Goal: Task Accomplishment & Management: Manage account settings

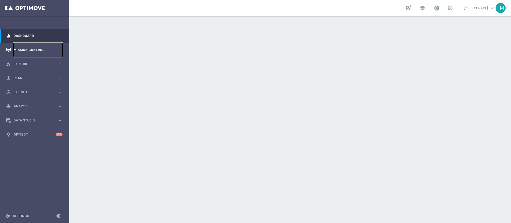
click at [31, 48] on link "Mission Control" at bounding box center [38, 50] width 49 height 14
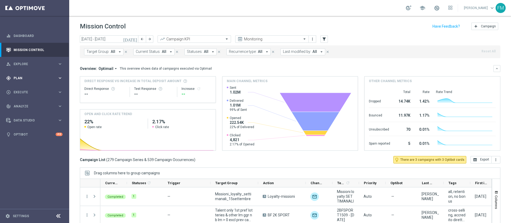
click at [41, 72] on div "gps_fixed Plan keyboard_arrow_right" at bounding box center [34, 78] width 69 height 14
click at [22, 89] on link "Target Groups" at bounding box center [35, 89] width 42 height 4
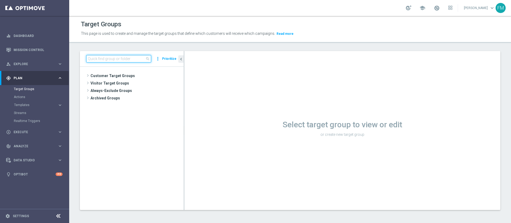
click at [130, 57] on input at bounding box center [118, 58] width 65 height 7
paste input "Reactivated Silver ggr nb lm > 0 1st Sport lm"
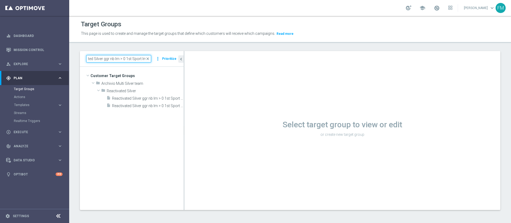
scroll to position [0, 13]
type input "Reactivated Silver ggr nb lm > 0 1st Sport lm"
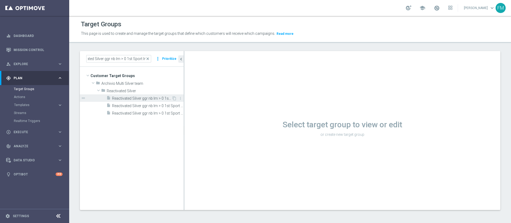
scroll to position [0, 0]
click at [151, 98] on span "Reactivated Silver ggr nb lm > 0 1st Sport lm" at bounding box center [142, 98] width 60 height 5
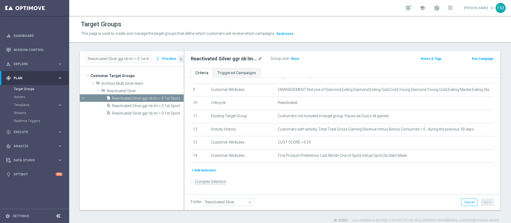
scroll to position [120, 0]
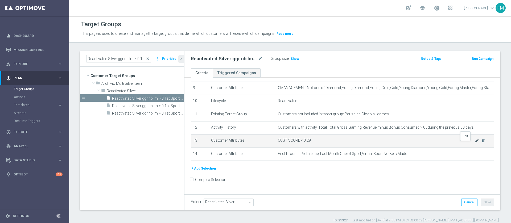
click at [475, 143] on icon "mode_edit" at bounding box center [477, 141] width 4 height 4
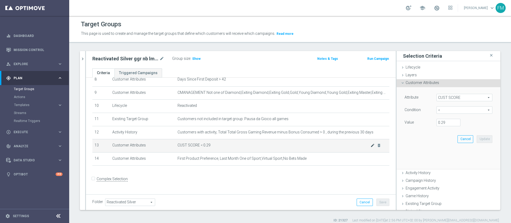
scroll to position [115, 0]
click at [437, 121] on input "0.29" at bounding box center [448, 122] width 24 height 7
type input "0.15"
click at [477, 140] on button "Update" at bounding box center [485, 138] width 16 height 7
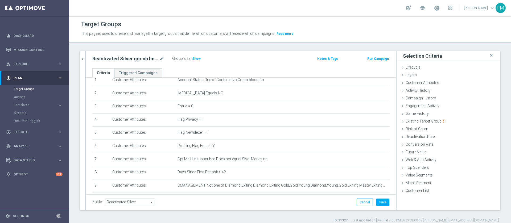
scroll to position [22, 0]
click at [376, 204] on button "Save" at bounding box center [382, 202] width 13 height 7
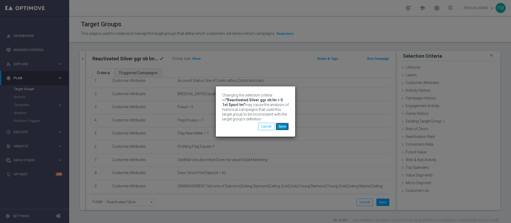
click at [278, 124] on button "Save" at bounding box center [282, 126] width 13 height 7
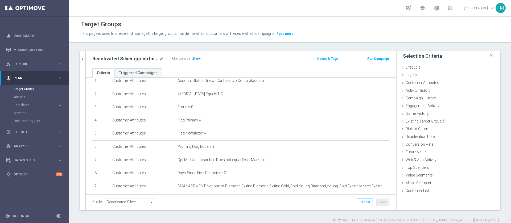
click at [192, 61] on h3 "Show" at bounding box center [197, 59] width 10 height 6
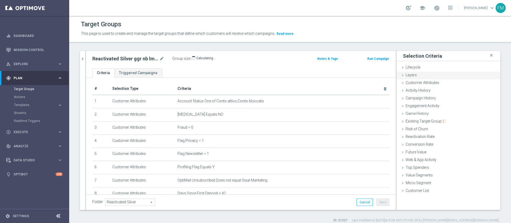
scroll to position [0, 0]
click at [163, 57] on icon "mode_edit" at bounding box center [161, 59] width 5 height 6
click at [119, 59] on input "Reactivated Silver ggr nb lm > 0 1st Sport lm" at bounding box center [128, 59] width 72 height 7
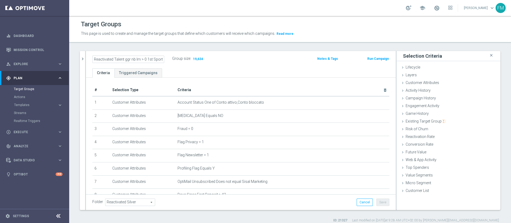
type input "Reactivated Talent ggr nb lm > 0 1st Sport lm"
click at [257, 70] on ul "Criteria Triggered Campaigns" at bounding box center [241, 72] width 310 height 9
click at [376, 201] on button "Save" at bounding box center [382, 202] width 13 height 7
click at [159, 57] on div "Reactivated Talent ggr nb lm > 0 1st Sport lm mode_edit" at bounding box center [128, 59] width 72 height 6
click at [161, 59] on icon "mode_edit" at bounding box center [161, 59] width 5 height 6
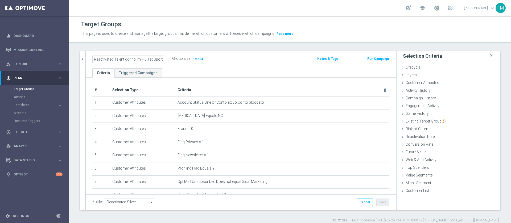
scroll to position [0, 5]
click at [83, 57] on icon "chevron_right" at bounding box center [82, 58] width 5 height 5
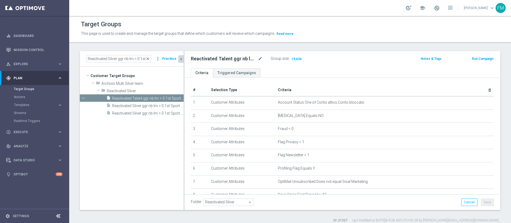
click at [147, 59] on span "close" at bounding box center [148, 59] width 4 height 4
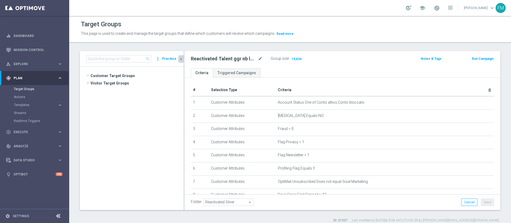
scroll to position [101, 0]
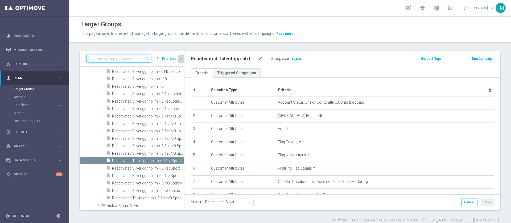
click at [132, 56] on input at bounding box center [118, 58] width 65 height 7
paste input "Reactivated Silver ggr nb lm > 0 1st NO Sport lm"
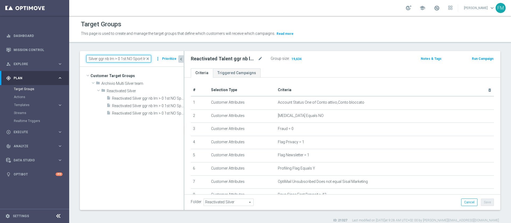
scroll to position [0, 0]
type input "Reactivated Silver ggr nb lm > 0 1st NO Sport lm"
click at [146, 98] on span "Reactivated Silver ggr nb lm > 0 1st NO Sport lm" at bounding box center [142, 98] width 60 height 5
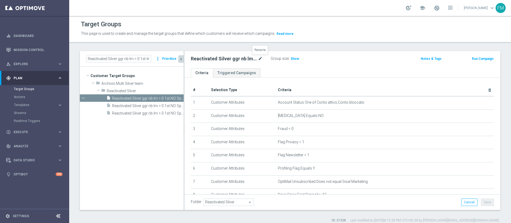
click at [259, 58] on icon "mode_edit" at bounding box center [260, 59] width 5 height 6
click at [213, 59] on input "Reactivated Silver ggr nb lm > 0 1st NO Sport lm" at bounding box center [227, 59] width 72 height 7
click at [212, 59] on input "Reactivated Silver ggr nb lm > 0 1st NO Sport lm" at bounding box center [227, 59] width 72 height 7
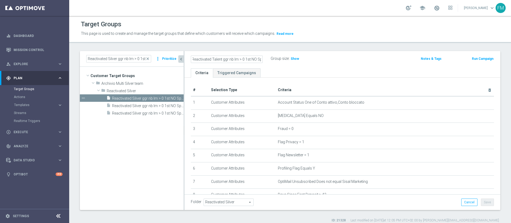
type input "Reactivated Talent ggr nb lm > 0 1st NO Sport lm"
click at [316, 64] on div "Reactivated Talent ggr nb lm > 0 1st NO Sport lm Group size : Show Notes & Tags…" at bounding box center [342, 59] width 316 height 17
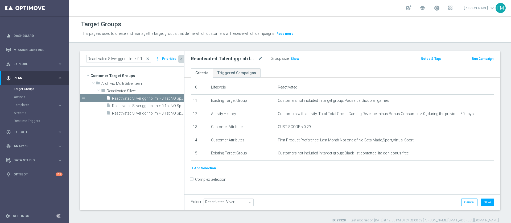
scroll to position [121, 0]
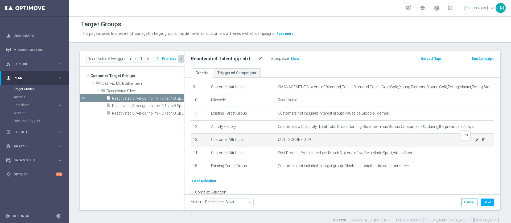
click at [475, 142] on icon "mode_edit" at bounding box center [477, 140] width 4 height 4
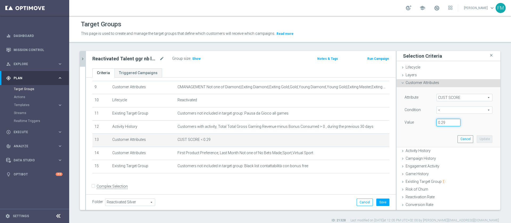
click at [437, 122] on input "0.29" at bounding box center [448, 122] width 24 height 7
type input "0.15"
click at [477, 139] on button "Update" at bounding box center [485, 138] width 16 height 7
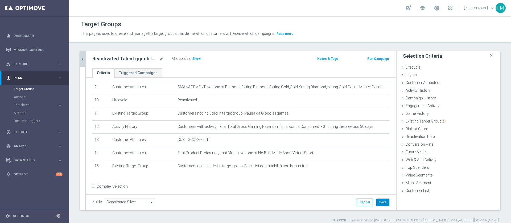
click at [376, 201] on button "Save" at bounding box center [382, 202] width 13 height 7
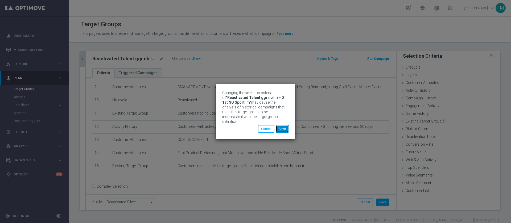
click at [283, 128] on button "Save" at bounding box center [282, 128] width 13 height 7
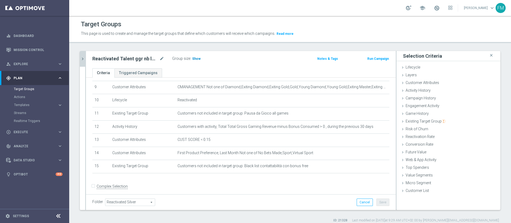
click at [196, 60] on span "Show" at bounding box center [196, 59] width 9 height 4
click at [161, 60] on icon "mode_edit" at bounding box center [161, 59] width 5 height 6
click at [82, 61] on icon "chevron_right" at bounding box center [82, 58] width 5 height 5
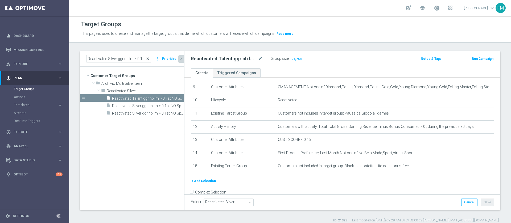
click at [148, 57] on span "close" at bounding box center [148, 59] width 4 height 4
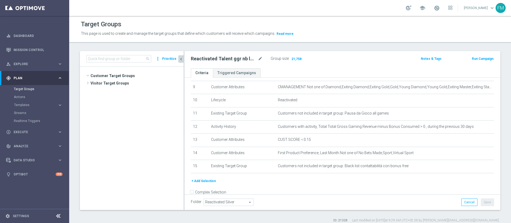
scroll to position [81, 0]
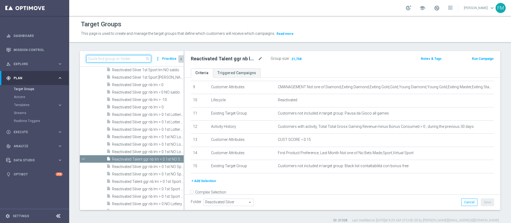
click at [123, 58] on input at bounding box center [118, 58] width 65 height 7
paste input "Reactivated Master Low 1st Sport"
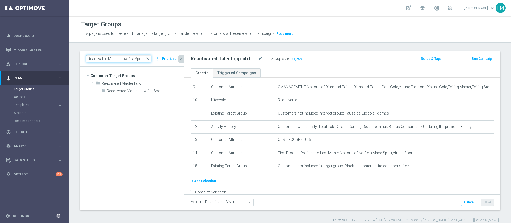
scroll to position [0, 0]
type input "Reactivated Master Low 1st Sport"
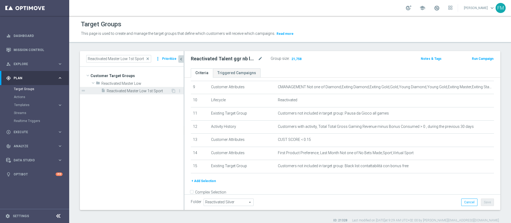
click at [134, 90] on span "Reactivated Master Low 1st Sport" at bounding box center [139, 91] width 64 height 5
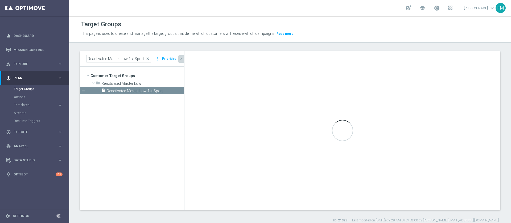
type input "Reactivated Master Low"
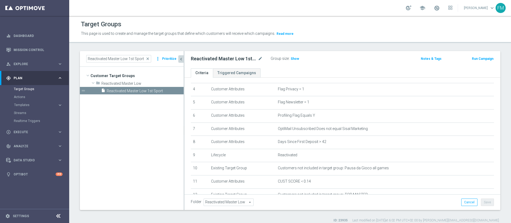
scroll to position [134, 0]
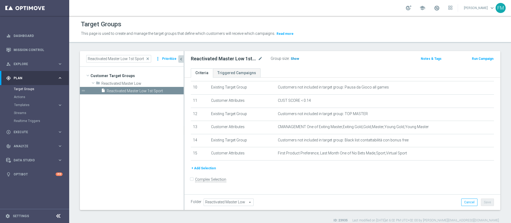
click at [291, 61] on h3 "Show" at bounding box center [295, 59] width 10 height 6
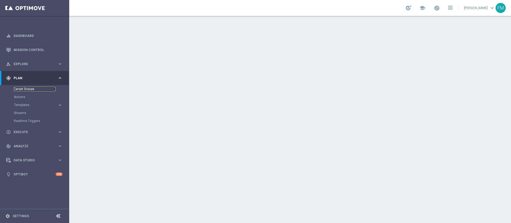
click at [17, 87] on link "Target Groups" at bounding box center [35, 89] width 42 height 4
click at [18, 88] on link "Target Groups" at bounding box center [35, 89] width 42 height 4
click at [20, 93] on div "Target Groups" at bounding box center [41, 89] width 55 height 8
click at [26, 89] on link "Target Groups" at bounding box center [35, 89] width 42 height 4
click at [17, 45] on link "Mission Control" at bounding box center [38, 50] width 49 height 14
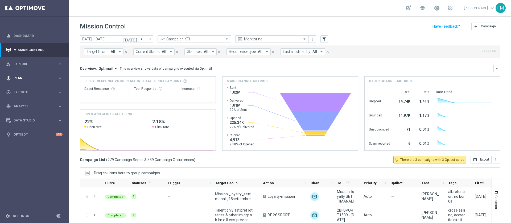
click at [56, 75] on div "gps_fixed Plan keyboard_arrow_right" at bounding box center [34, 78] width 69 height 14
click at [24, 88] on link "Target Groups" at bounding box center [35, 89] width 42 height 4
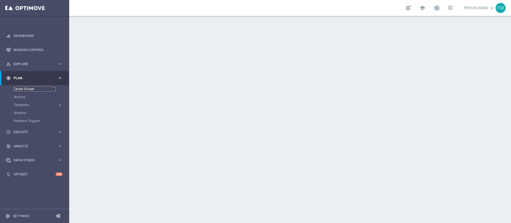
click at [29, 89] on link "Target Groups" at bounding box center [35, 89] width 42 height 4
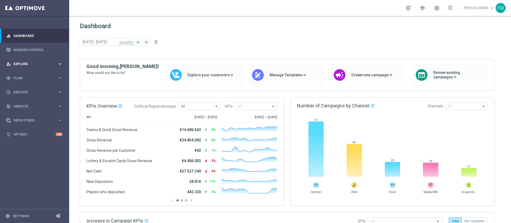
click at [39, 67] on div "person_search Explore keyboard_arrow_right" at bounding box center [34, 64] width 69 height 14
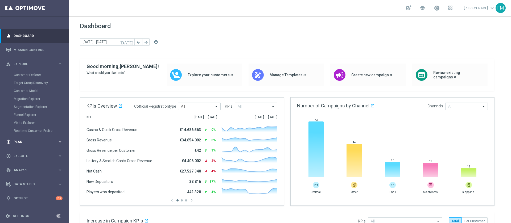
click at [21, 145] on div "gps_fixed Plan keyboard_arrow_right" at bounding box center [34, 142] width 69 height 14
click at [20, 87] on link "Target Groups" at bounding box center [35, 89] width 42 height 4
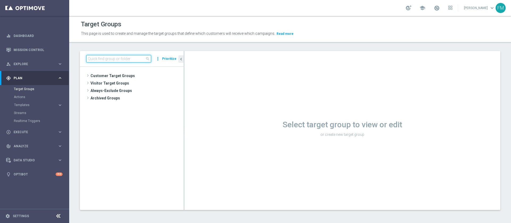
click at [114, 57] on input at bounding box center [118, 58] width 65 height 7
paste input "Reactivated Master Low 1st NO Sport"
type input "Reactivated Master Low 1st NO Sport"
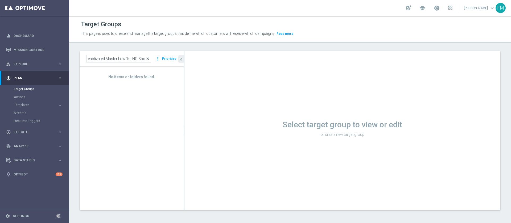
click at [149, 58] on span "close" at bounding box center [148, 59] width 4 height 4
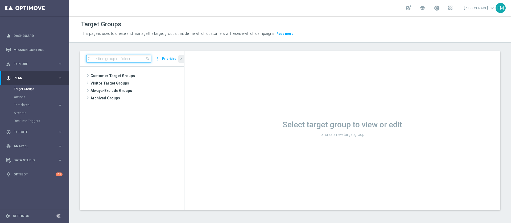
click at [133, 57] on input at bounding box center [118, 58] width 65 height 7
paste input "Reactivated Master Low 1st NO Sport"
type input "Reactivated Master Low 1st NO Sport"
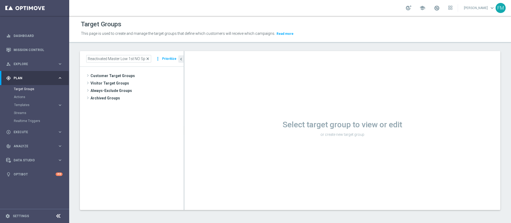
click at [150, 58] on span "close" at bounding box center [148, 59] width 4 height 4
click at [118, 58] on input at bounding box center [118, 58] width 65 height 7
paste input "Reactivated Master Low 1st NO Sport"
click at [87, 60] on input "Reactivated Master Low 1st NO Sport" at bounding box center [118, 58] width 65 height 7
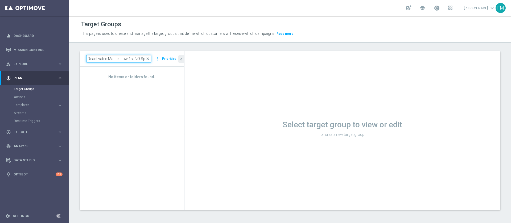
click at [143, 56] on input "RReactivated Master Low 1st NO Sport" at bounding box center [118, 58] width 65 height 7
type input "RReactivated Master Low 1st NO Sport"
click at [149, 58] on span "close" at bounding box center [148, 59] width 4 height 4
click at [109, 55] on input at bounding box center [118, 58] width 65 height 7
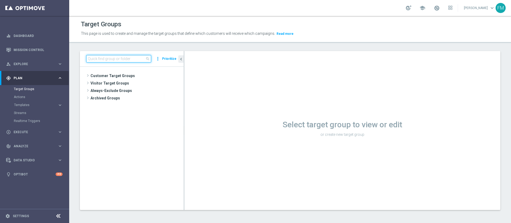
paste input "Reactivated Master Low 1st NO Sport"
type input "Reactivated Master Low 1st NO Sport"
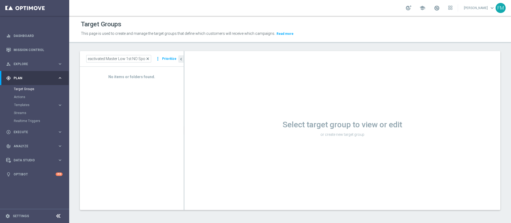
scroll to position [0, 0]
click at [148, 58] on span "close" at bounding box center [148, 59] width 4 height 4
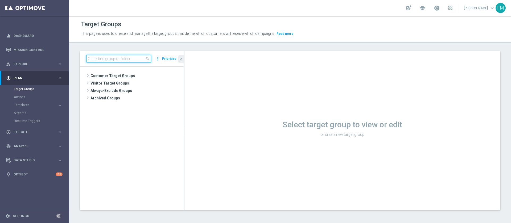
click at [105, 58] on input at bounding box center [118, 58] width 65 height 7
paste input "Reactivated Master Low 1st NO Sport"
click at [87, 59] on input "Reactivated Master Low 1st NO Sport" at bounding box center [118, 58] width 65 height 7
click at [135, 57] on input "RReactivated Master Low 1st NO Sport" at bounding box center [118, 58] width 65 height 7
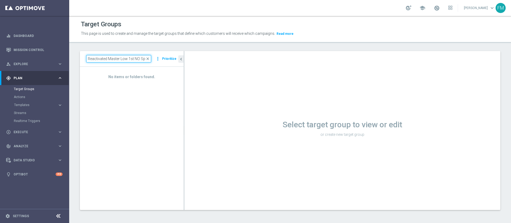
scroll to position [0, 5]
type input "RReactivated Master Low 1st NO Sport"
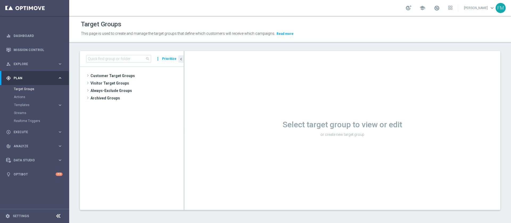
click at [131, 52] on div "search more_vert Prioritize" at bounding box center [132, 59] width 104 height 16
click at [131, 57] on input at bounding box center [118, 58] width 65 height 7
paste input "Reactivated Master Low 1st NO Sport"
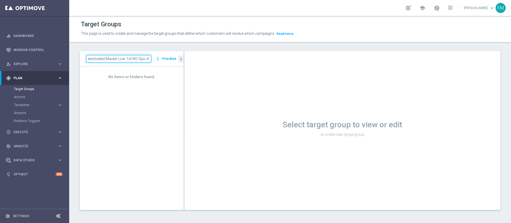
click at [89, 59] on input "Reactivated Master Low 1st NO Sport" at bounding box center [118, 58] width 65 height 7
type input "Reactivated Master Low 1st NO Sport"
click at [149, 57] on span "close" at bounding box center [148, 59] width 4 height 4
click at [132, 60] on input at bounding box center [118, 58] width 65 height 7
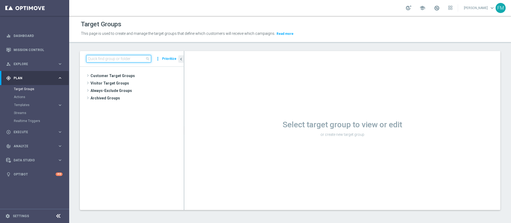
paste input "Reactivated Master Low 1st Sport"
type input "Reactivated Master Low 1st Sport"
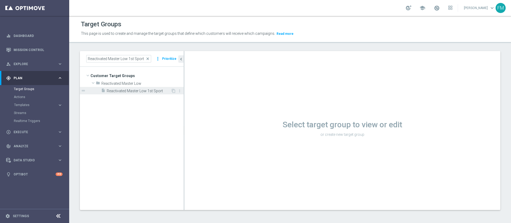
click at [157, 92] on span "Reactivated Master Low 1st Sport" at bounding box center [139, 91] width 64 height 5
click at [173, 90] on icon "content_copy" at bounding box center [173, 91] width 4 height 4
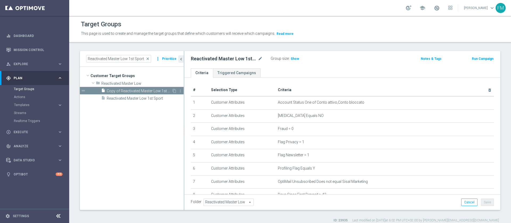
click at [153, 89] on span "Copy of Reactivated Master Low 1st Sport" at bounding box center [139, 91] width 65 height 5
click at [258, 58] on icon "mode_edit" at bounding box center [260, 59] width 5 height 6
click at [262, 58] on icon "mode_edit" at bounding box center [260, 59] width 5 height 6
type input "Reactivated Master Low 1st NO Sport"
click at [334, 60] on div "Reactivated Master Low 1st NO Sport Group size : Show" at bounding box center [290, 59] width 207 height 8
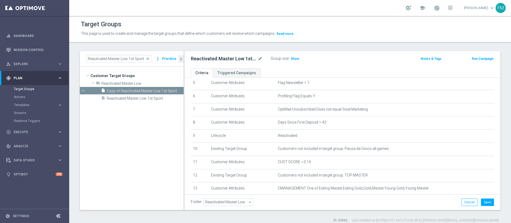
scroll to position [80, 0]
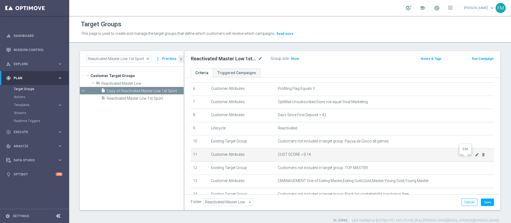
click at [475, 157] on icon "mode_edit" at bounding box center [477, 155] width 4 height 4
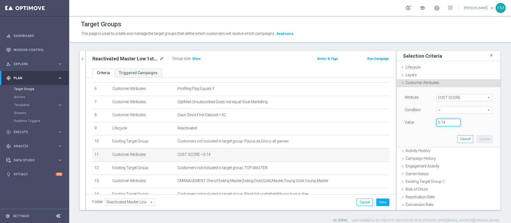
click at [440, 119] on input "0.14" at bounding box center [448, 122] width 24 height 7
type input "0.15"
click at [476, 134] on div "Attribute CUST SCORE CUST SCORE arrow_drop_down search Condition < < arrow_drop…" at bounding box center [448, 117] width 96 height 60
click at [472, 133] on div "Attribute CUST SCORE CUST SCORE arrow_drop_down search Condition < < arrow_drop…" at bounding box center [448, 117] width 96 height 60
click at [477, 138] on button "Update" at bounding box center [485, 138] width 16 height 7
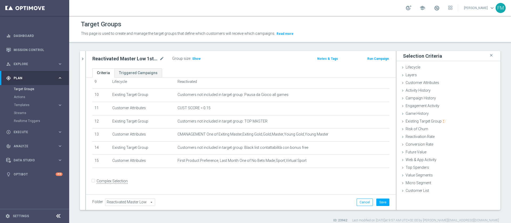
scroll to position [128, 0]
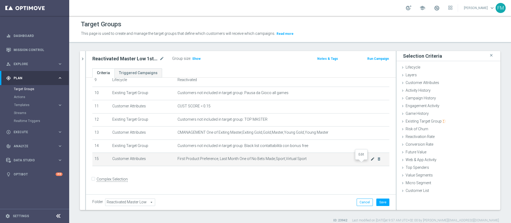
click at [370, 161] on icon "mode_edit" at bounding box center [372, 159] width 4 height 4
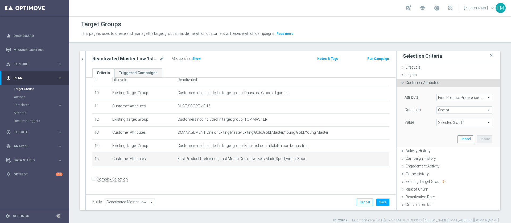
click at [462, 111] on span "One of" at bounding box center [464, 110] width 55 height 7
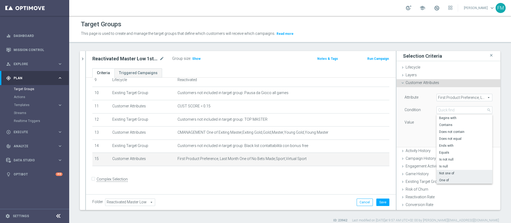
click at [457, 175] on span "Not one of" at bounding box center [464, 173] width 51 height 4
type input "Not one of"
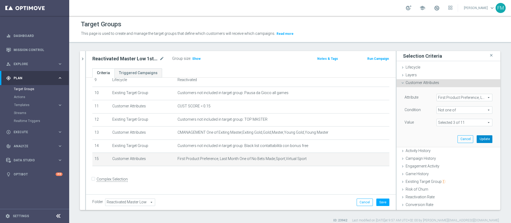
click at [479, 141] on button "Update" at bounding box center [485, 138] width 16 height 7
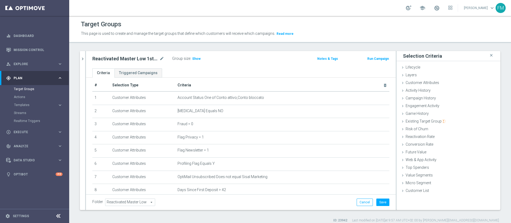
scroll to position [0, 0]
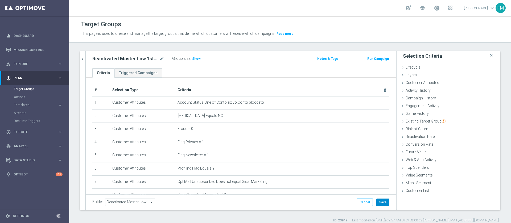
click at [382, 202] on button "Save" at bounding box center [382, 202] width 13 height 7
click at [165, 62] on div "Reactivated Master Low 1st NO Sport mode_edit" at bounding box center [132, 58] width 80 height 7
click at [161, 57] on icon "mode_edit" at bounding box center [161, 59] width 5 height 6
click at [197, 55] on div "Group size : Show" at bounding box center [198, 58] width 53 height 6
click at [196, 68] on div "Reactivated Master Low 1st NO Sport mode_edit Group size : Show Notes & Tags Ru…" at bounding box center [241, 59] width 310 height 17
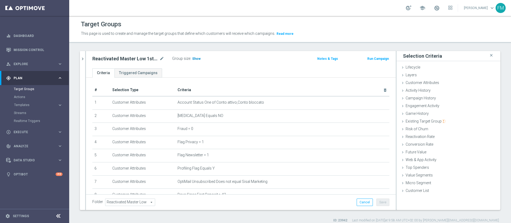
click at [195, 59] on span "Show" at bounding box center [196, 59] width 9 height 4
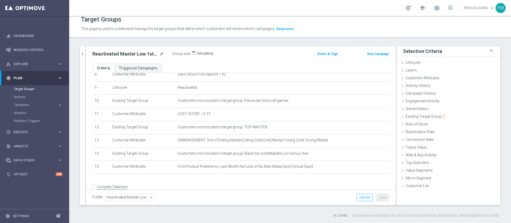
scroll to position [128, 0]
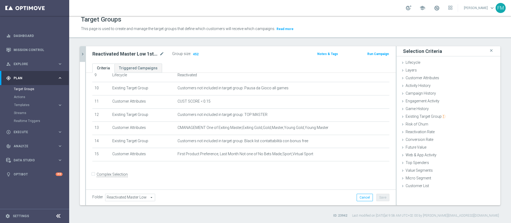
click at [84, 53] on icon "chevron_right" at bounding box center [82, 54] width 5 height 5
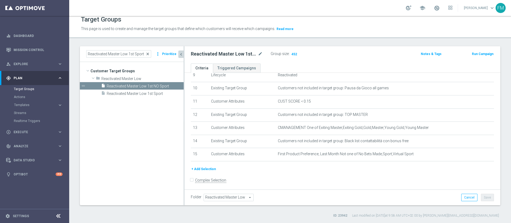
click at [150, 53] on span "close" at bounding box center [148, 54] width 4 height 4
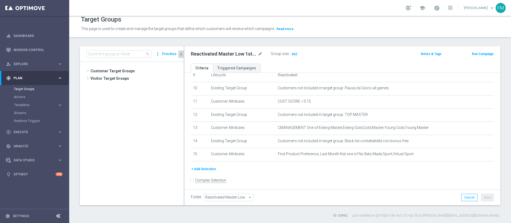
scroll to position [108, 0]
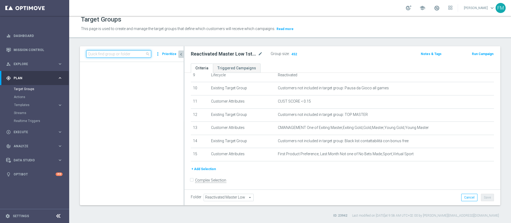
click at [127, 56] on input at bounding box center [118, 53] width 65 height 7
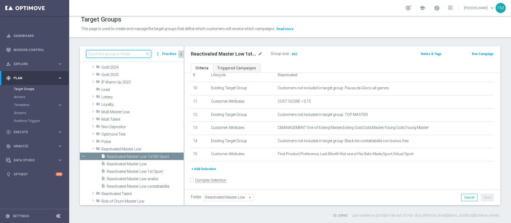
paste input "Churn 0-12M Talent ggr nb > 500 1st Sport lftime"
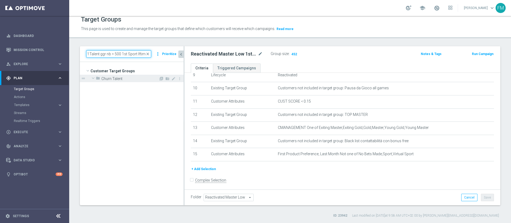
scroll to position [0, 0]
type input "Churn 0-12M Talent ggr nb > 500 1st Sport lftime"
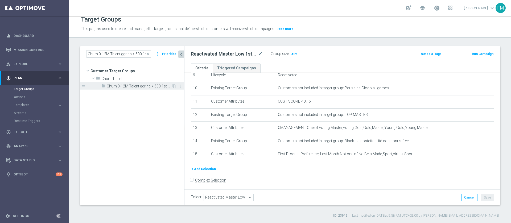
click at [148, 87] on span "Churn 0-12M Talent ggr nb > 500 1st Sport lftime" at bounding box center [139, 86] width 65 height 5
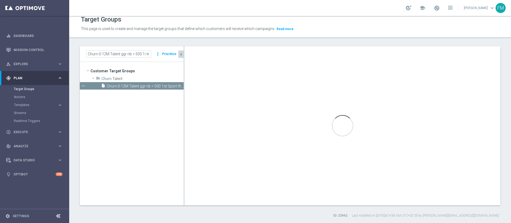
type input "Churn Talent"
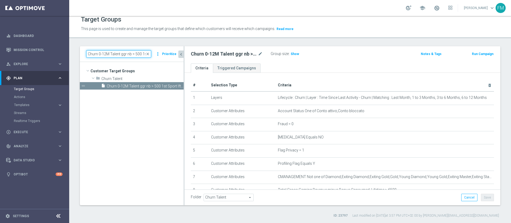
click at [143, 53] on input "Churn 0-12M Talent ggr nb > 500 1st Sport lftime" at bounding box center [118, 53] width 65 height 7
click at [143, 52] on input "Churn 0-12M Talent ggr nb > 500 1st Sport lftime" at bounding box center [118, 53] width 65 height 7
click at [140, 54] on input "Churn 0-12M Talent ggr nb > 500 1st Sport lftime" at bounding box center [118, 53] width 65 height 7
type input "Churn 0-12M Talent ggr nb > 0 1st Sport lftime"
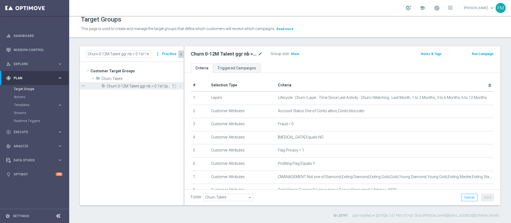
click at [150, 86] on span "Churn 0-12M Talent ggr nb > 0 1st Sport lftime" at bounding box center [139, 86] width 65 height 5
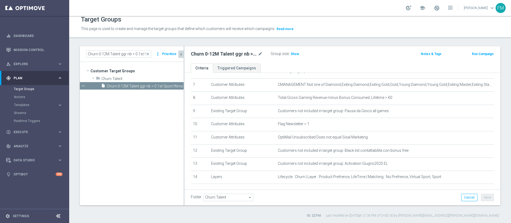
scroll to position [120, 0]
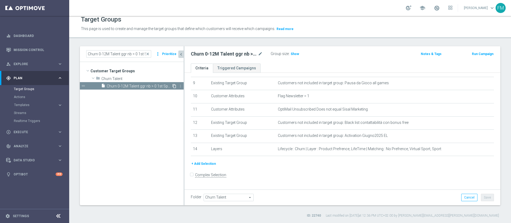
click at [172, 85] on icon "content_copy" at bounding box center [174, 86] width 4 height 4
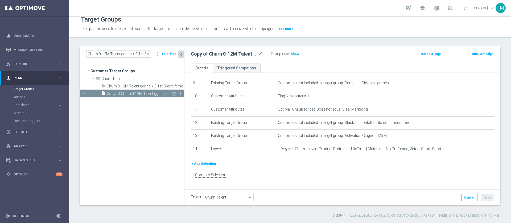
click at [133, 93] on span "Copy of Churn 0-12M Talent ggr nb > 0 1st Sport lftime" at bounding box center [139, 94] width 65 height 5
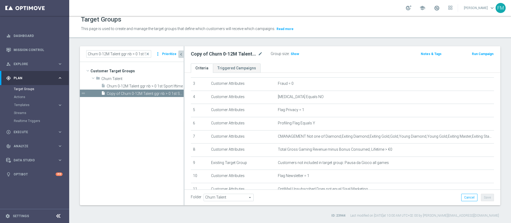
scroll to position [120, 0]
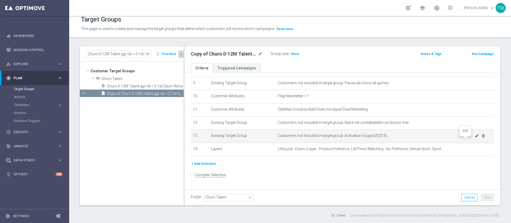
click at [475, 138] on icon "mode_edit" at bounding box center [477, 136] width 4 height 4
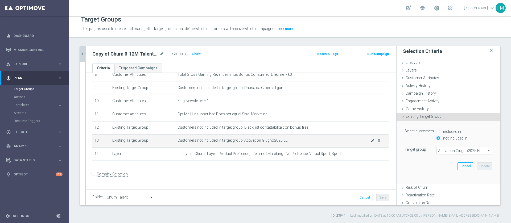
scroll to position [115, 0]
click at [437, 152] on span "Activation Giugno2025 EL" at bounding box center [464, 150] width 55 height 7
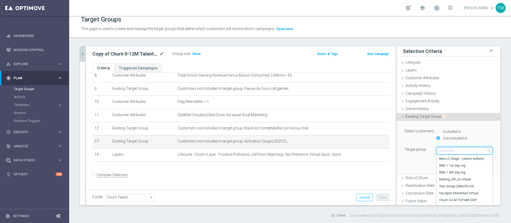
click at [437, 152] on input "search" at bounding box center [464, 150] width 56 height 7
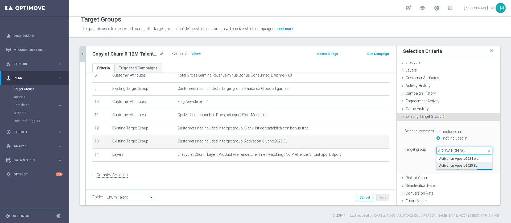
type input "ACTIVATION AG"
click at [445, 166] on span "Activation Agosto2025 EL" at bounding box center [464, 166] width 51 height 4
type input "Activation Agosto2025 EL"
click at [477, 165] on button "Update" at bounding box center [485, 166] width 16 height 7
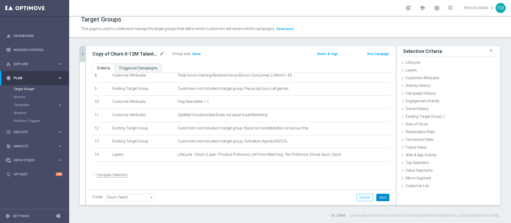
click at [376, 196] on button "Save" at bounding box center [382, 197] width 13 height 7
click at [164, 55] on icon "mode_edit" at bounding box center [161, 54] width 5 height 6
click at [98, 53] on input "Copy of Churn 0-12M Talent ggr nb > 0 1st Sport lftime" at bounding box center [128, 54] width 72 height 7
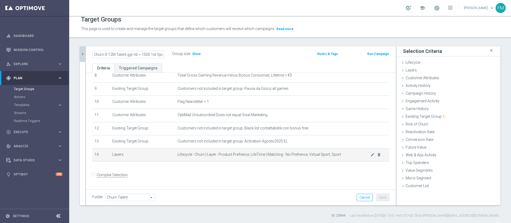
type input "Churn 0-12M Talent ggr nb > 1500 1st Sport lftime"
click at [287, 162] on td "Lifecycle : Churn | Layer : Product Prefrence, LifeTime | Matching : No Prefren…" at bounding box center [282, 154] width 214 height 13
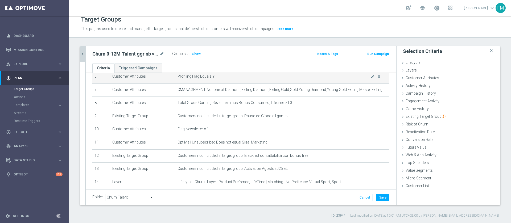
scroll to position [75, 0]
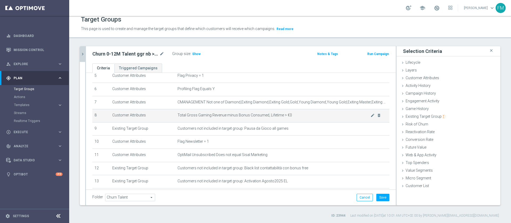
click at [370, 115] on div "mode_edit delete_forever" at bounding box center [375, 115] width 11 height 5
click at [370, 118] on icon "mode_edit" at bounding box center [372, 115] width 4 height 4
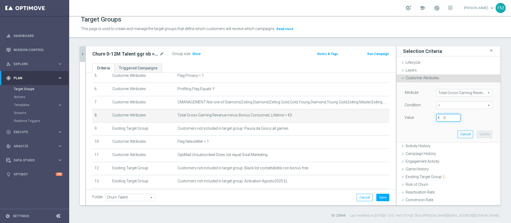
click at [439, 116] on input "0" at bounding box center [448, 117] width 24 height 7
type input "1500"
click at [477, 135] on button "Update" at bounding box center [485, 134] width 16 height 7
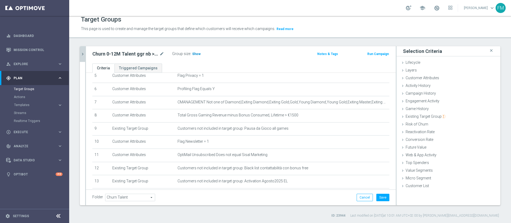
click at [198, 52] on span "Show" at bounding box center [196, 54] width 9 height 4
click at [162, 53] on icon "mode_edit" at bounding box center [161, 54] width 5 height 6
click at [80, 53] on icon "chevron_right" at bounding box center [82, 54] width 5 height 5
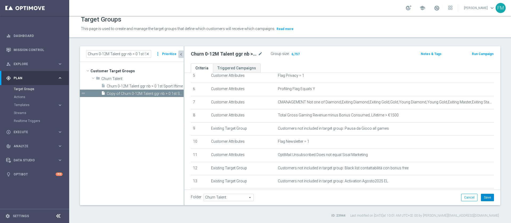
click at [482, 200] on button "Save" at bounding box center [487, 197] width 13 height 7
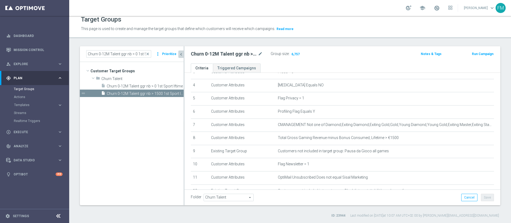
scroll to position [40, 0]
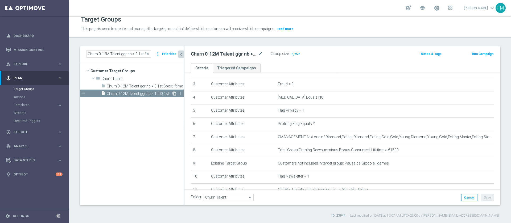
click at [176, 94] on icon "content_copy" at bounding box center [174, 94] width 4 height 4
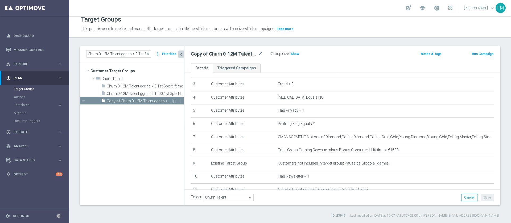
click at [139, 99] on span "Copy of Churn 0-12M Talent ggr nb > 1500 1st Sport lftime" at bounding box center [139, 101] width 65 height 5
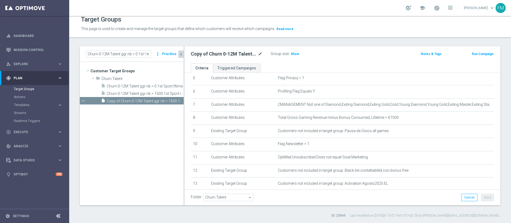
scroll to position [71, 0]
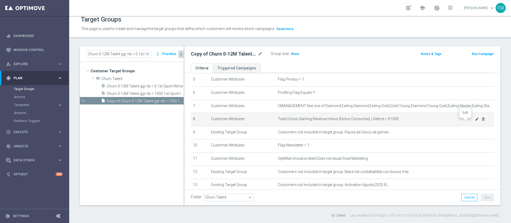
click at [475, 121] on icon "mode_edit" at bounding box center [477, 119] width 4 height 4
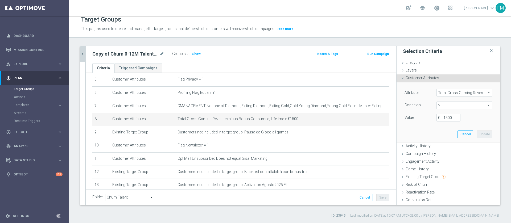
click at [475, 106] on span ">" at bounding box center [464, 105] width 55 height 7
click at [447, 153] on span "between" at bounding box center [464, 155] width 51 height 4
type input "between"
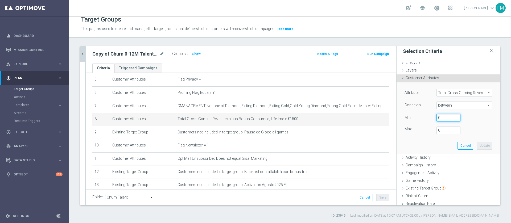
click at [437, 121] on input "€" at bounding box center [448, 117] width 24 height 7
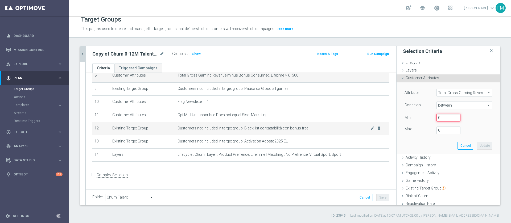
scroll to position [75, 0]
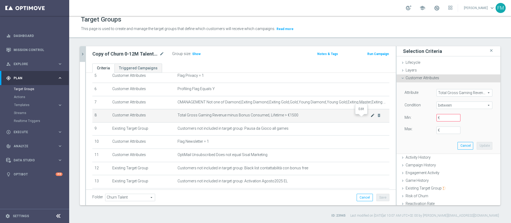
click at [370, 118] on icon "mode_edit" at bounding box center [372, 115] width 4 height 4
click at [436, 114] on input "€" at bounding box center [448, 117] width 24 height 7
type input "500"
click at [438, 129] on label "€" at bounding box center [440, 130] width 5 height 5
click at [436, 129] on input "€" at bounding box center [448, 130] width 24 height 7
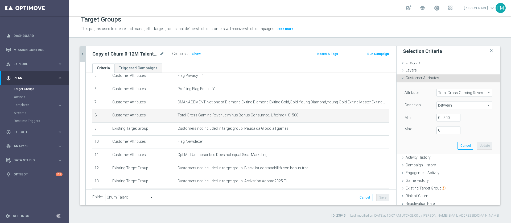
click at [438, 131] on label "€" at bounding box center [440, 130] width 5 height 5
click at [436, 131] on input "€" at bounding box center [448, 130] width 24 height 7
type input "1000"
click at [443, 117] on input "500" at bounding box center [448, 117] width 24 height 7
click at [477, 147] on button "Update" at bounding box center [485, 145] width 16 height 7
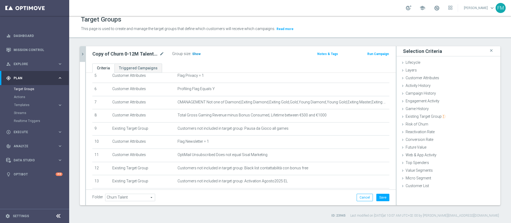
click at [197, 55] on span "Show" at bounding box center [196, 54] width 9 height 4
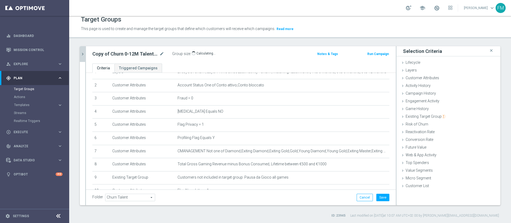
scroll to position [18, 0]
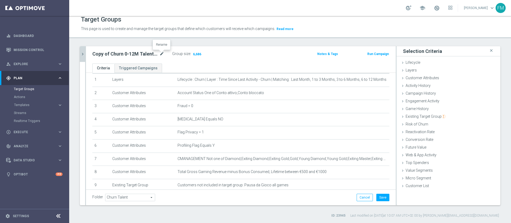
click at [162, 53] on icon "mode_edit" at bounding box center [161, 54] width 5 height 6
click at [136, 55] on input "Copy of Churn 0-12M Talent ggr nb > 1500 1st Sport lftime" at bounding box center [128, 54] width 72 height 7
click at [97, 52] on input "Copy of Churn 0-12M Talent ggr nb tra 500 e 1000 1st Sport lftime" at bounding box center [128, 54] width 72 height 7
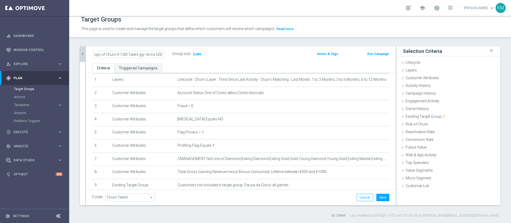
scroll to position [0, 0]
type input "Churn 0-12M Talent ggr nb tra 500 e 1000 1st Sport lftime"
click at [244, 53] on div "Churn 0-12M Talent ggr nb tra 500 e 1000 1st Sport lftime Group size : 6,686" at bounding box center [189, 54] width 203 height 9
click at [379, 197] on button "Save" at bounding box center [382, 197] width 13 height 7
click at [162, 55] on icon "mode_edit" at bounding box center [161, 54] width 5 height 6
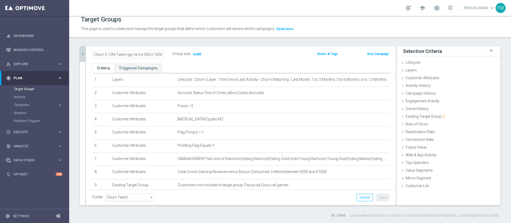
scroll to position [0, 25]
click at [82, 52] on icon "chevron_right" at bounding box center [82, 54] width 5 height 5
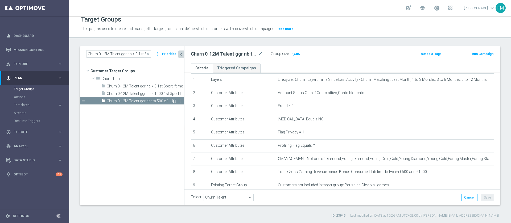
click at [172, 100] on icon "content_copy" at bounding box center [174, 101] width 4 height 4
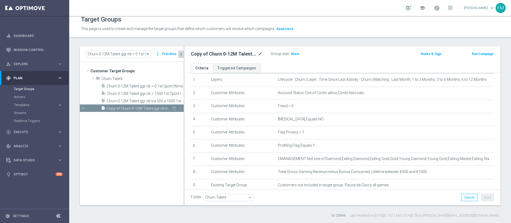
click at [140, 110] on span "Copy of Churn 0-12M Talent ggr nb tra 500 e 1000 1st Sport lftime" at bounding box center [139, 108] width 65 height 5
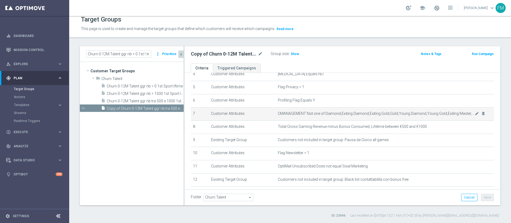
scroll to position [40, 0]
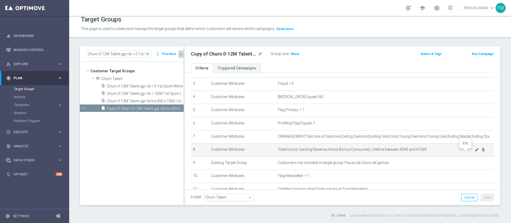
click at [475, 152] on icon "mode_edit" at bounding box center [477, 150] width 4 height 4
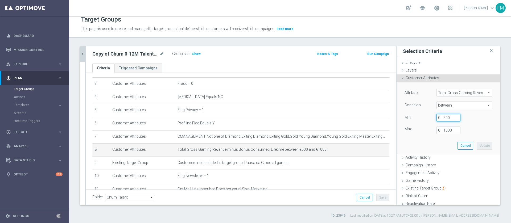
click at [442, 117] on input "500" at bounding box center [448, 117] width 24 height 7
type input "5"
type input "0"
click at [442, 109] on div "Condition between between arrow_drop_down search" at bounding box center [448, 106] width 96 height 9
click at [446, 106] on span "between" at bounding box center [464, 105] width 55 height 7
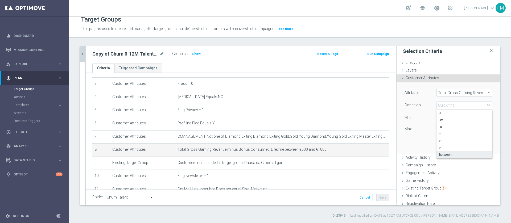
click at [409, 143] on div "Attribute Total Gross Gaming Revenue minus Bonus Consumed, Lifetime Total Gross…" at bounding box center [448, 117] width 96 height 71
click at [442, 129] on input "1000" at bounding box center [448, 130] width 24 height 7
type input "1"
type input "500"
click at [477, 143] on button "Update" at bounding box center [485, 145] width 16 height 7
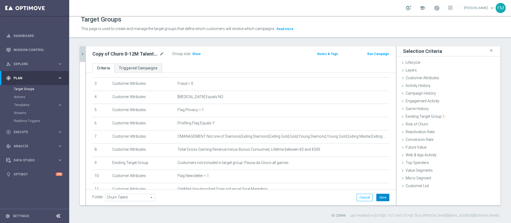
click at [378, 195] on button "Save" at bounding box center [382, 197] width 13 height 7
click at [198, 55] on span "Show" at bounding box center [196, 54] width 9 height 4
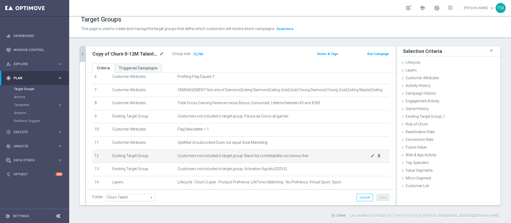
scroll to position [75, 0]
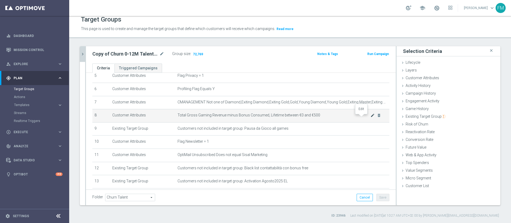
click at [370, 118] on icon "mode_edit" at bounding box center [372, 115] width 4 height 4
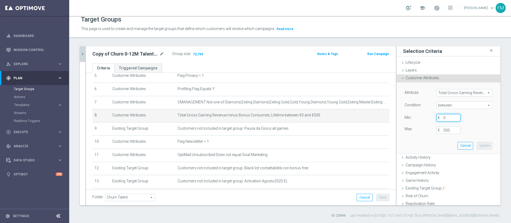
click at [440, 115] on input "0" at bounding box center [448, 117] width 24 height 7
type input "100"
click at [477, 143] on button "Update" at bounding box center [485, 145] width 16 height 7
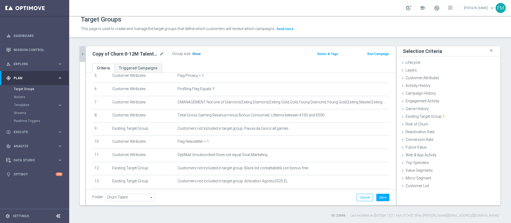
click at [199, 52] on h3 "Show" at bounding box center [197, 54] width 10 height 6
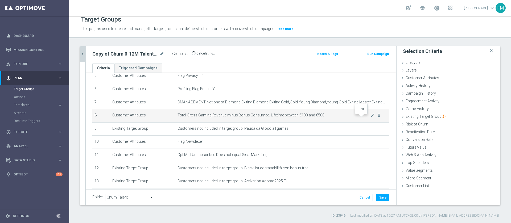
click at [370, 116] on icon "mode_edit" at bounding box center [372, 115] width 4 height 4
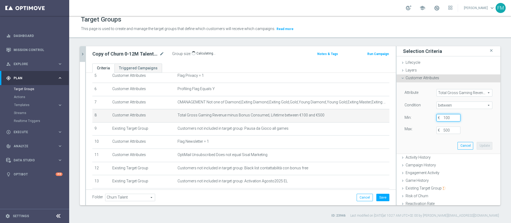
click at [447, 115] on input "100" at bounding box center [448, 117] width 24 height 7
type input "1"
type input "0"
click at [477, 147] on button "Update" at bounding box center [485, 145] width 16 height 7
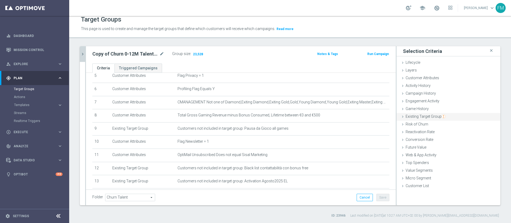
click at [426, 114] on div "Existing Target Group done selection updated" at bounding box center [448, 117] width 104 height 8
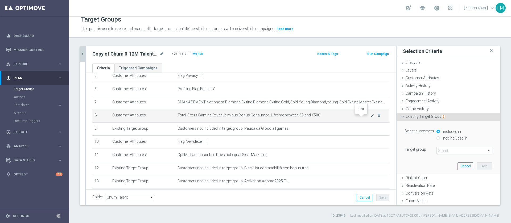
click at [370, 118] on icon "mode_edit" at bounding box center [372, 115] width 4 height 4
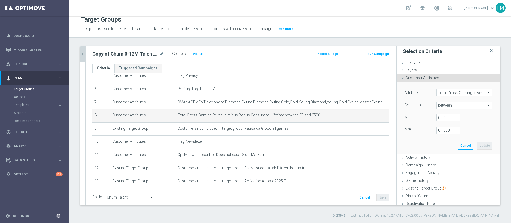
click at [475, 130] on div "Max: 500 €" at bounding box center [448, 130] width 96 height 7
click at [231, 55] on div "Copy of Churn 0-12M Talent ggr nb tra 500 e 1000 1st Sport lftime mode_edit Gro…" at bounding box center [189, 54] width 203 height 9
click at [224, 59] on div "Copy of Churn 0-12M Talent ggr nb tra 500 e 1000 1st Sport lftime mode_edit Gro…" at bounding box center [241, 54] width 310 height 17
click at [162, 54] on icon "mode_edit" at bounding box center [161, 54] width 5 height 6
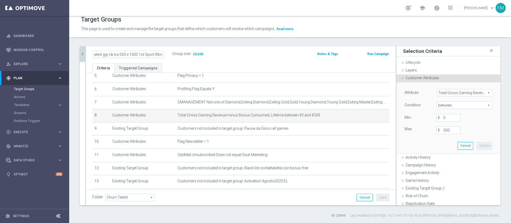
click at [125, 54] on input "Copy of Churn 0-12M Talent ggr nb tra 500 e 1000 1st Sport lftime" at bounding box center [128, 54] width 72 height 7
click at [102, 52] on input "Copy of Churn 0-12M Talent ggr nb tra 0 e 500 1st Sport lftime" at bounding box center [128, 54] width 72 height 7
type input "Churn 0-12M Talent ggr nb tra 0 e 500 1st Sport lftime"
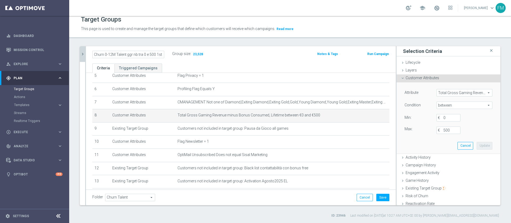
click at [260, 65] on ul "Criteria Triggered Campaigns" at bounding box center [241, 68] width 310 height 9
click at [378, 198] on button "Save" at bounding box center [382, 197] width 13 height 7
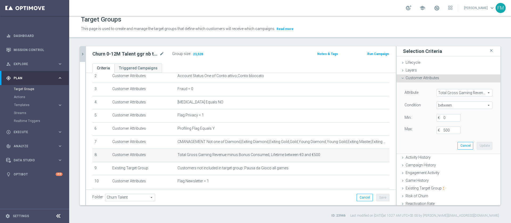
scroll to position [35, 0]
click at [230, 61] on div "Churn 0-12M Talent ggr nb tra 0 e 500 1st Sport lftime mode_edit Group size : 2…" at bounding box center [241, 54] width 310 height 17
click at [163, 55] on icon "mode_edit" at bounding box center [161, 54] width 5 height 6
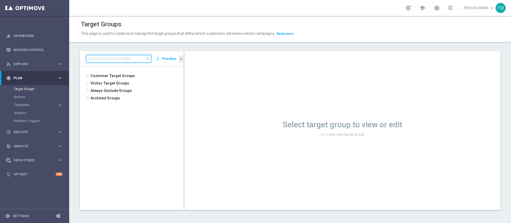
click at [139, 58] on input at bounding box center [118, 58] width 65 height 7
paste input "Churn 0-12M Talent ggr nb tra 0 e 500 1st Sport lftime"
click at [139, 58] on input "Churn 0-12M Talent ggr nb tra 0 e 500 1st Sport lftime" at bounding box center [118, 58] width 65 height 7
click at [90, 60] on input "Churn 0-12M Talent ggr nb tra 0 e 500 1st Sport lftime" at bounding box center [118, 58] width 65 height 7
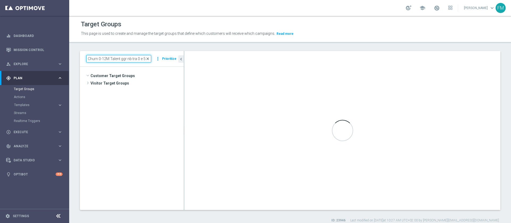
type input "Churn 0-12M Talent ggr nb tra 0 e 500 1st Sport lftime"
click at [149, 61] on span "close" at bounding box center [148, 59] width 4 height 4
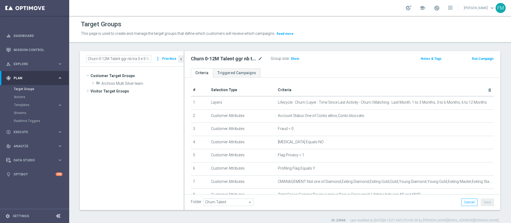
scroll to position [150, 0]
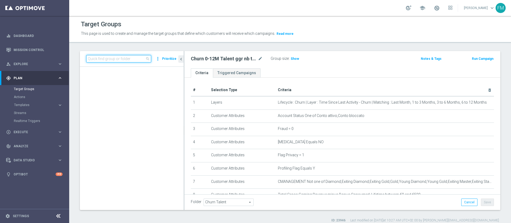
click at [131, 58] on input at bounding box center [118, 58] width 65 height 7
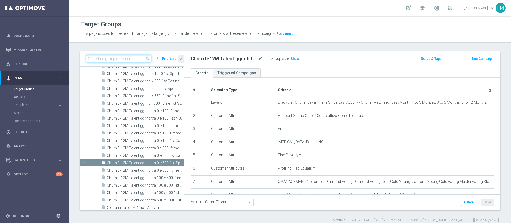
paste input "Churn 0-12M Talent ggr nb tra 0 e 500 1st Sport lftime"
type input "Churn 0-12M Talent ggr nb tra 0 e 500 1st Sport lftime"
click at [145, 163] on span "Churn 0-12M Talent ggr nb tra 0 e 500 1st Sport lftime" at bounding box center [139, 163] width 65 height 5
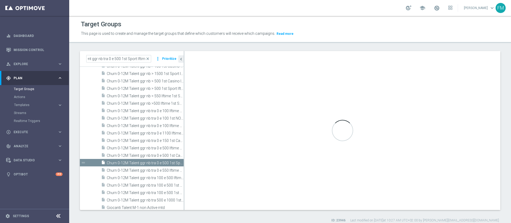
scroll to position [0, 0]
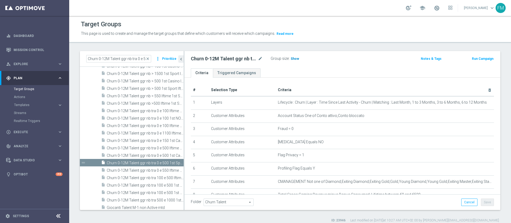
click at [296, 57] on span "Show" at bounding box center [295, 59] width 9 height 4
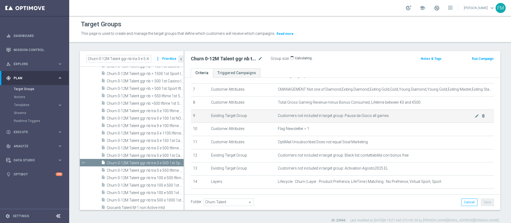
scroll to position [120, 0]
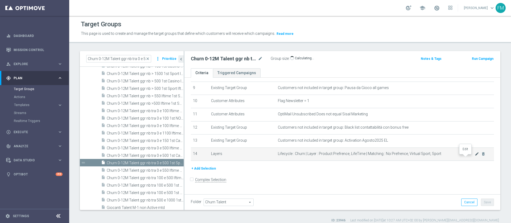
click at [475, 156] on icon "mode_edit" at bounding box center [477, 154] width 4 height 4
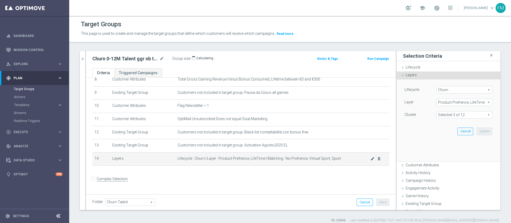
scroll to position [115, 0]
click at [463, 118] on span at bounding box center [464, 114] width 55 height 7
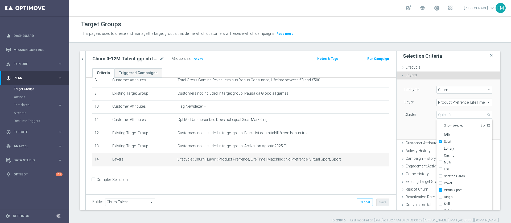
click at [411, 132] on div "Lifecycle [GEOGRAPHIC_DATA] Churn arrow_drop_down search Layer Product Prefrenc…" at bounding box center [448, 110] width 96 height 60
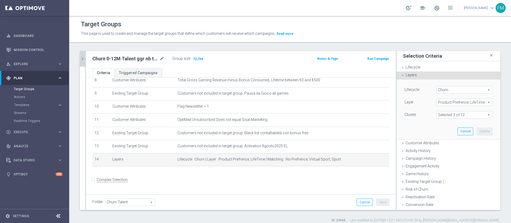
click at [84, 55] on button "chevron_right" at bounding box center [82, 59] width 5 height 16
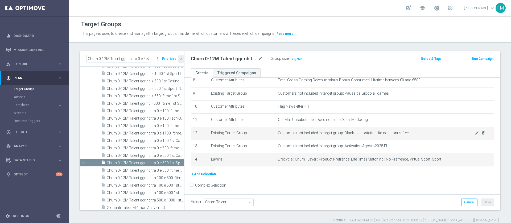
scroll to position [145, 0]
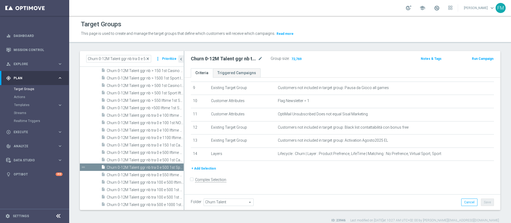
click at [150, 61] on span "close" at bounding box center [148, 59] width 4 height 4
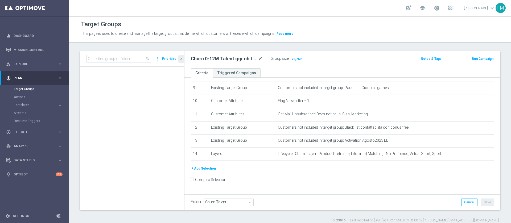
scroll to position [150, 0]
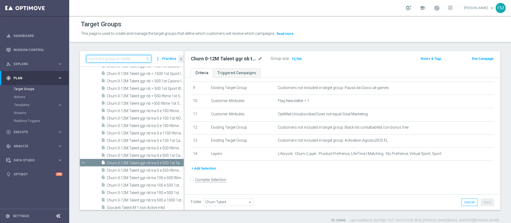
click at [120, 57] on input at bounding box center [118, 58] width 65 height 7
paste input "Churn 0-12M Talent ggr nb > 1500 1st Sport lftime"
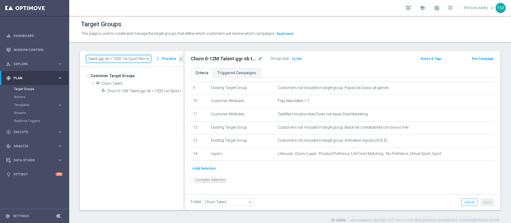
scroll to position [0, 0]
type input "Churn 0-12M Talent ggr nb > 1500 1st Sport lftime"
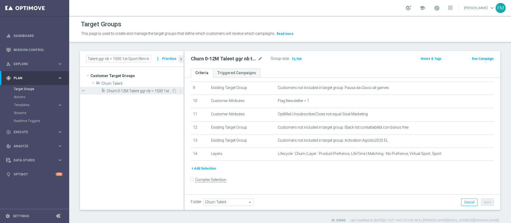
click at [153, 88] on div "insert_drive_file Churn 0-12M Talent ggr nb > 1500 1st Sport lftime" at bounding box center [136, 90] width 71 height 7
click at [174, 89] on icon "content_copy" at bounding box center [174, 91] width 4 height 4
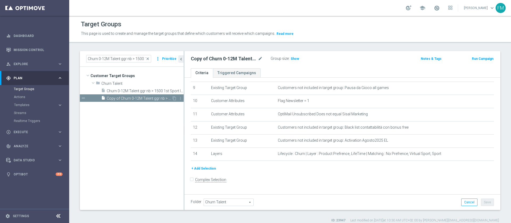
click at [139, 99] on span "Copy of Churn 0-12M Talent ggr nb > 1500 1st Sport lftime" at bounding box center [139, 98] width 65 height 5
click at [259, 59] on icon "mode_edit" at bounding box center [260, 59] width 5 height 6
click at [205, 60] on input "Copy of Churn 0-12M Talent ggr nb > 1500 1st Sport lftime" at bounding box center [227, 59] width 72 height 7
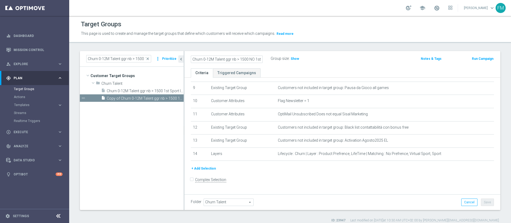
click at [259, 58] on input "Churn 0-12M Talent ggr nb > 1500 NO 1st Sport lftime" at bounding box center [227, 59] width 72 height 7
type input "Churn 0-12M Talent ggr nb > 1500 NO Sport lftime"
click at [325, 63] on div "Churn 0-12M Talent ggr nb > 1500 NO Sport lftime Group size : Show Notes & Tags…" at bounding box center [342, 59] width 316 height 17
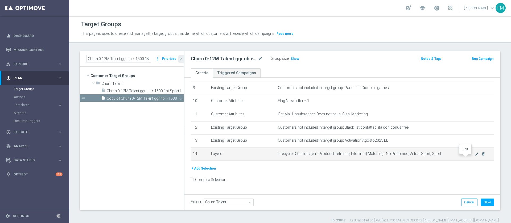
click at [475, 156] on icon "mode_edit" at bounding box center [477, 154] width 4 height 4
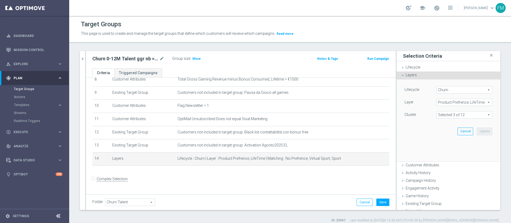
scroll to position [115, 0]
click at [464, 101] on span "Product Prefrence, LifeTime" at bounding box center [464, 102] width 55 height 7
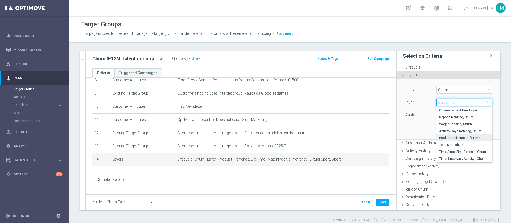
click at [464, 101] on input "search" at bounding box center [464, 102] width 56 height 7
click at [442, 138] on span "Product Prefrence, LifeTime" at bounding box center [464, 138] width 51 height 4
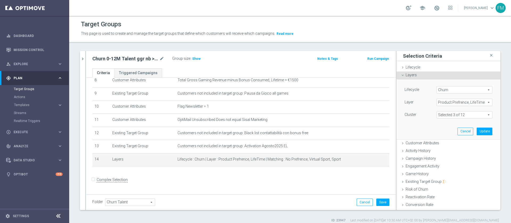
click at [463, 113] on span at bounding box center [464, 114] width 55 height 7
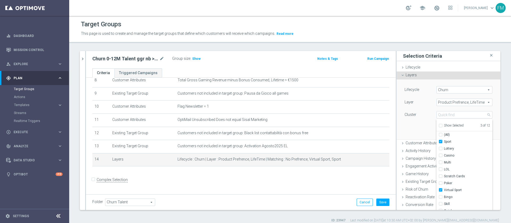
click at [438, 127] on input "Show Selected" at bounding box center [439, 126] width 3 height 3
checkbox input "true"
click at [438, 127] on input "Show Selected" at bounding box center [439, 126] width 3 height 3
checkbox input "false"
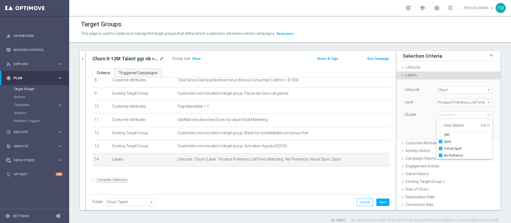
checkbox input "false"
click at [438, 127] on input "Show Selected" at bounding box center [439, 126] width 3 height 3
checkbox input "true"
click at [438, 127] on input "Show Selected" at bounding box center [439, 126] width 3 height 3
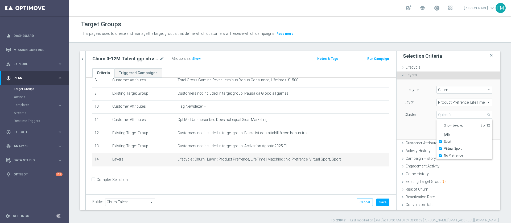
checkbox input "false"
click at [440, 136] on input "(All)" at bounding box center [441, 134] width 3 height 3
checkbox input "true"
type input "Selected 12 of 12"
checkbox input "true"
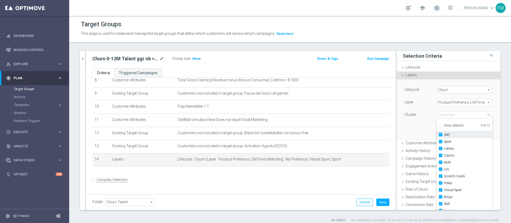
checkbox input "true"
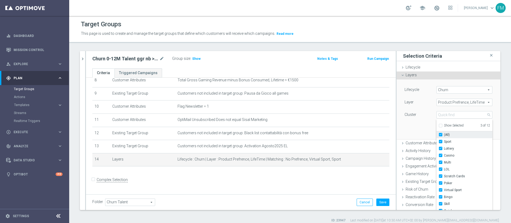
checkbox input "true"
click at [440, 142] on input "Sport" at bounding box center [441, 141] width 3 height 3
checkbox input "false"
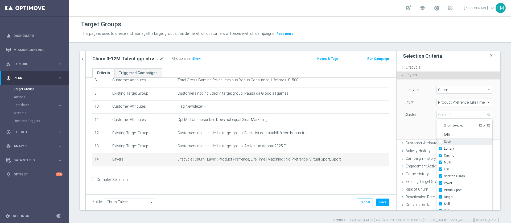
type input "Selected 11 of 12"
checkbox input "false"
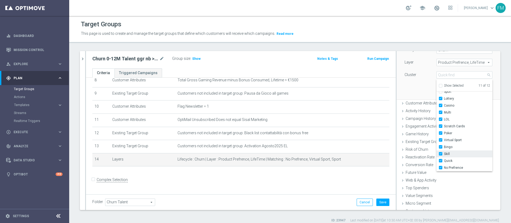
scroll to position [45, 0]
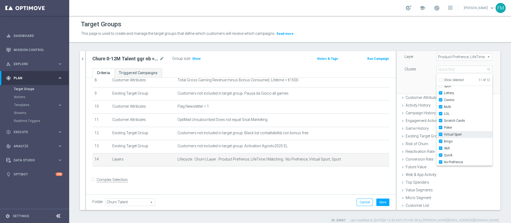
click at [440, 135] on input "Virtual Sport" at bounding box center [441, 134] width 3 height 3
checkbox input "false"
type input "Selected 10 of 12"
click at [444, 159] on label "No Prefrence" at bounding box center [468, 162] width 48 height 7
click at [440, 161] on input "No Prefrence" at bounding box center [441, 162] width 3 height 3
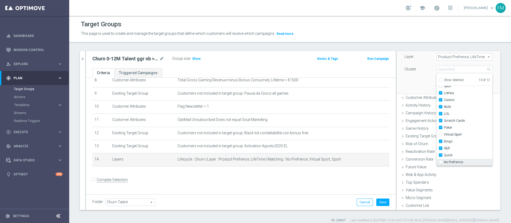
checkbox input "false"
type input "Selected 9 of 12"
click at [444, 162] on label "No Prefrence" at bounding box center [468, 162] width 48 height 7
click at [440, 162] on input "No Prefrence" at bounding box center [441, 162] width 3 height 3
checkbox input "true"
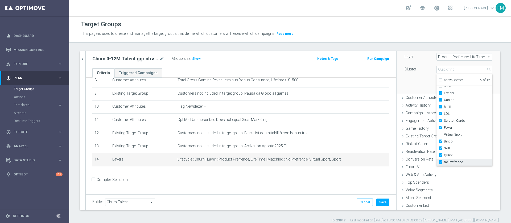
type input "Selected 10 of 12"
click at [440, 162] on input "No Prefrence" at bounding box center [441, 162] width 3 height 3
checkbox input "false"
type input "Selected 9 of 12"
click at [420, 77] on div "Lifecycle [GEOGRAPHIC_DATA] Churn arrow_drop_down search Layer Product Prefrenc…" at bounding box center [448, 64] width 96 height 60
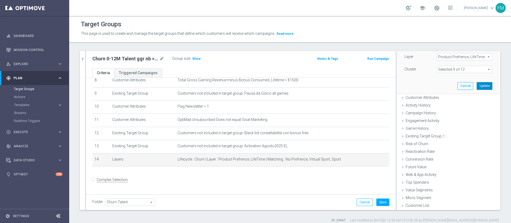
click at [478, 84] on button "Update" at bounding box center [485, 85] width 16 height 7
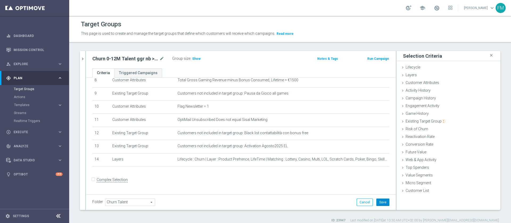
click at [378, 204] on button "Save" at bounding box center [382, 202] width 13 height 7
click at [195, 60] on span "Show" at bounding box center [196, 59] width 9 height 4
click at [164, 59] on icon "mode_edit" at bounding box center [161, 59] width 5 height 6
click at [80, 56] on button "chevron_right" at bounding box center [82, 59] width 5 height 16
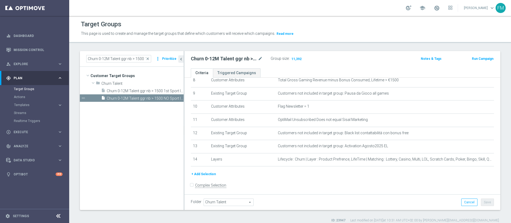
scroll to position [120, 0]
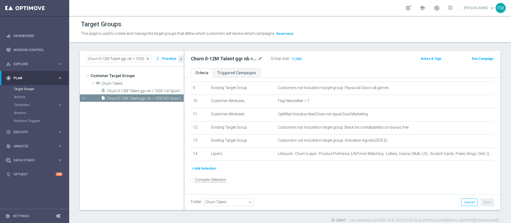
drag, startPoint x: 150, startPoint y: 58, endPoint x: 131, endPoint y: 56, distance: 18.9
click at [150, 58] on span "close" at bounding box center [148, 59] width 4 height 4
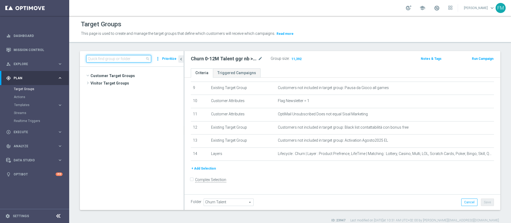
scroll to position [191, 0]
click at [131, 56] on input at bounding box center [118, 58] width 65 height 7
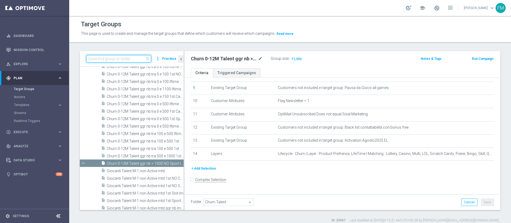
paste input "Churn 0-12M Talent ggr nb > 1500 NO Sport lftime"
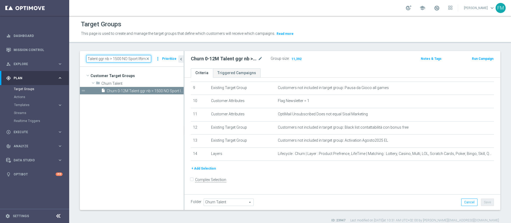
scroll to position [0, 0]
type input "Churn 0-12M Talent ggr nb > 1500 NO Sport lftime"
click at [174, 90] on icon "content_copy" at bounding box center [174, 91] width 4 height 4
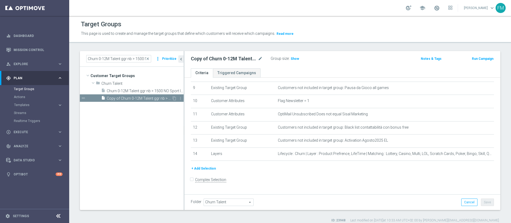
click at [129, 100] on span "Copy of Churn 0-12M Talent ggr nb > 1500 NO Sport lftime" at bounding box center [139, 98] width 65 height 5
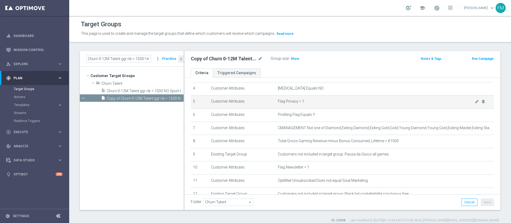
scroll to position [40, 0]
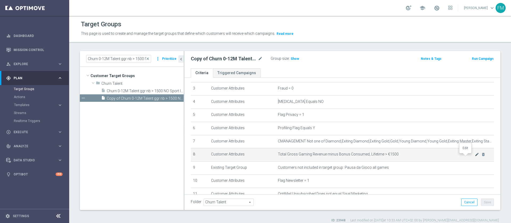
click at [475, 157] on icon "mode_edit" at bounding box center [477, 154] width 4 height 4
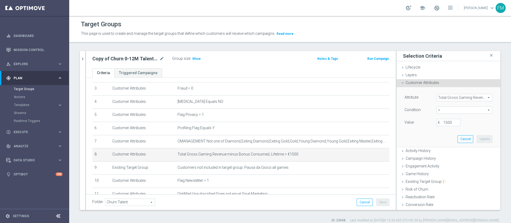
click at [455, 112] on span ">" at bounding box center [464, 110] width 55 height 7
click at [454, 158] on span "between" at bounding box center [464, 160] width 51 height 4
type input "between"
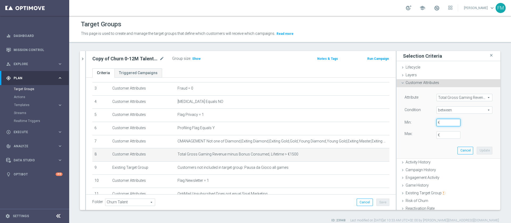
click at [439, 122] on input "€" at bounding box center [448, 122] width 24 height 7
type input "500"
click at [438, 136] on label "€" at bounding box center [440, 135] width 5 height 5
click at [436, 136] on input "€" at bounding box center [448, 134] width 24 height 7
type input "1500"
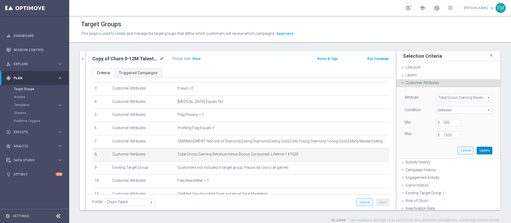
click at [477, 151] on button "Update" at bounding box center [485, 150] width 16 height 7
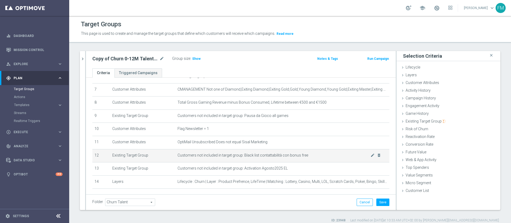
scroll to position [75, 0]
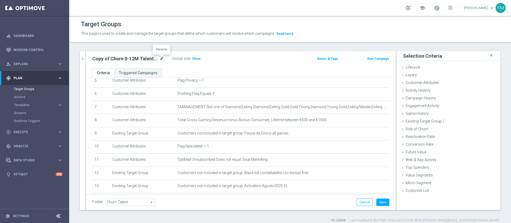
click at [163, 58] on icon "mode_edit" at bounding box center [161, 59] width 5 height 6
click at [137, 60] on input "Copy of Churn 0-12M Talent ggr nb > 1500 NO Sport lftime" at bounding box center [128, 59] width 72 height 7
type input "Copy of Churn 0-12M Talent ggr nb tra 500 e 1500 NO Sport lftime"
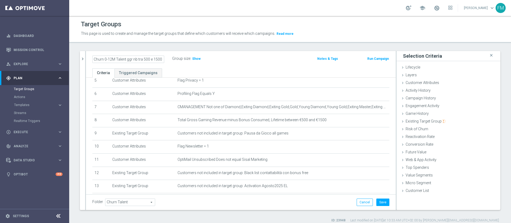
click at [244, 60] on div "Copy of Churn 0-12M Talent ggr nb tra 500 e 1500 NO Sport lftime Group size : S…" at bounding box center [189, 59] width 203 height 8
click at [378, 200] on button "Save" at bounding box center [382, 202] width 13 height 7
click at [162, 57] on icon "mode_edit" at bounding box center [161, 59] width 5 height 6
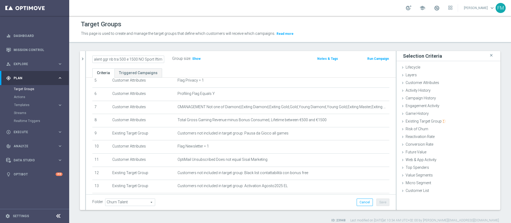
click at [104, 60] on input "Copy of Churn 0-12M Talent ggr nb tra 500 e 1500 NO Sport lftime" at bounding box center [128, 59] width 72 height 7
type input "Churn 0-12M Talent ggr nb tra 500 e 1500 NO Sport lftime"
click at [220, 67] on div "Churn 0-12M Talent ggr nb tra 500 e 1500 NO Sport lftime Group size : Show Note…" at bounding box center [241, 59] width 310 height 17
click at [378, 205] on button "Save" at bounding box center [382, 202] width 13 height 7
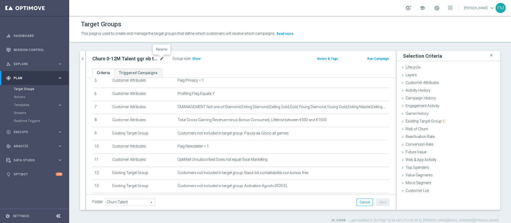
click at [160, 57] on icon "mode_edit" at bounding box center [161, 59] width 5 height 6
click at [197, 60] on span "Show" at bounding box center [196, 59] width 9 height 4
click at [83, 56] on icon "chevron_right" at bounding box center [82, 58] width 5 height 5
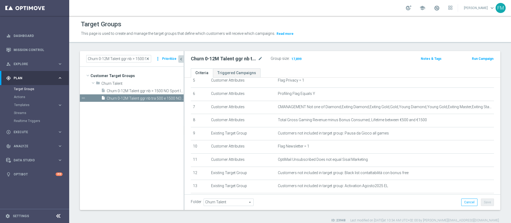
click at [149, 57] on span "close" at bounding box center [148, 59] width 4 height 4
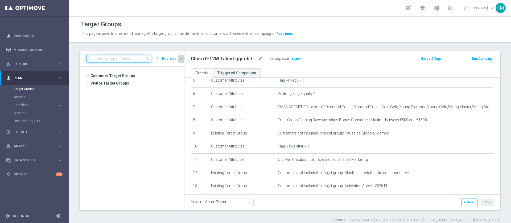
scroll to position [198, 0]
click at [116, 59] on input at bounding box center [118, 58] width 65 height 7
paste input "Churn 0-12M Talent ggr nb tra 500 e 1000 1st Sport lftime"
type input "Churn 0-12M Talent ggr nb tra 500 e 1000 1st Sport lftime"
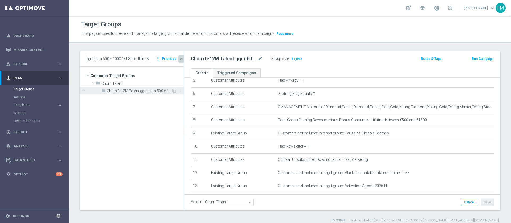
click at [148, 90] on span "Churn 0-12M Talent ggr nb tra 500 e 1000 1st Sport lftime" at bounding box center [139, 91] width 65 height 5
click at [259, 60] on icon "mode_edit" at bounding box center [260, 59] width 5 height 6
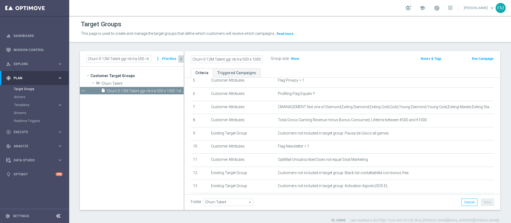
scroll to position [0, 25]
click at [235, 60] on input "Churn 0-12M Talent ggr nb tra 500 e 1000 1st Sport lftime" at bounding box center [227, 59] width 72 height 7
type input "Churn 0-12M Talent ggr nb tra 500 e 1500 1st Sport lftime"
click at [320, 57] on div "Group size : Show" at bounding box center [297, 58] width 53 height 6
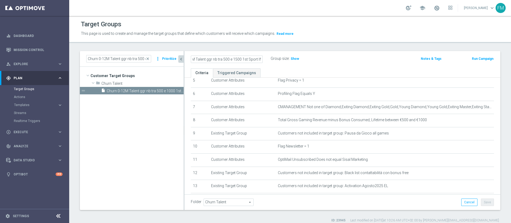
scroll to position [0, 0]
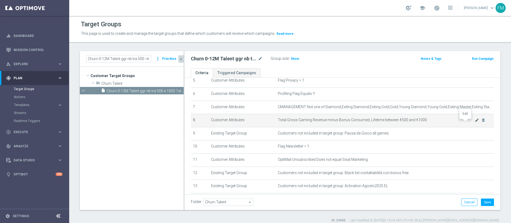
click at [475, 121] on icon "mode_edit" at bounding box center [477, 120] width 4 height 4
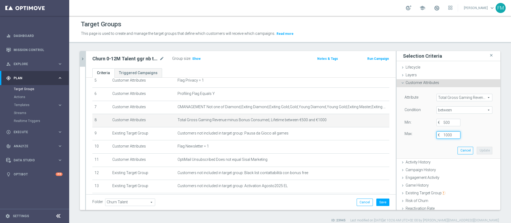
click at [446, 134] on input "1000" at bounding box center [448, 134] width 24 height 7
type input "1500"
click at [477, 149] on button "Update" at bounding box center [485, 150] width 16 height 7
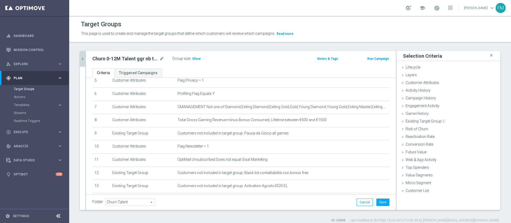
click at [196, 54] on div "Churn 0-12M Talent ggr nb tra 500 e 1500 1st Sport lftime mode_edit Group size …" at bounding box center [241, 59] width 310 height 17
click at [197, 59] on span "Show" at bounding box center [196, 59] width 9 height 4
click at [379, 205] on button "Save" at bounding box center [382, 202] width 13 height 7
click at [162, 58] on icon "mode_edit" at bounding box center [161, 59] width 5 height 6
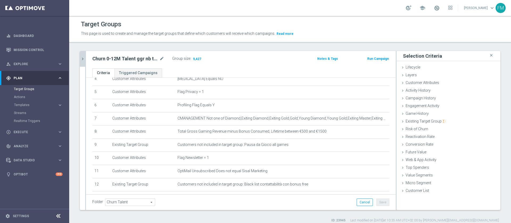
scroll to position [35, 0]
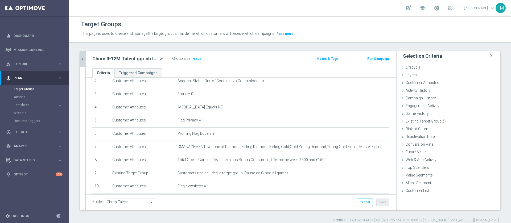
click at [86, 55] on div "Churn 0-12M Talent ggr nb tra 500 e 1500 1st Sport lftime mode_edit Group size …" at bounding box center [241, 59] width 310 height 17
click at [84, 62] on button "chevron_right" at bounding box center [82, 59] width 5 height 16
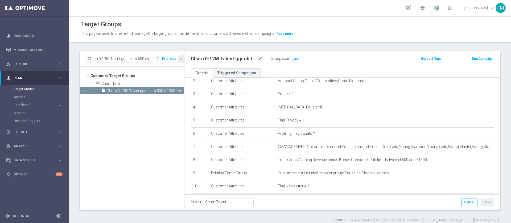
click at [149, 57] on span "close" at bounding box center [148, 59] width 4 height 4
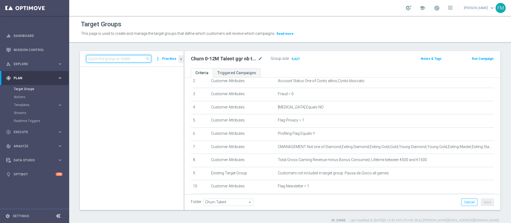
click at [127, 58] on input at bounding box center [118, 58] width 65 height 7
paste input "Churn 0-12M Talent ggr nb tra 500 e 1500 NO Sport lftime"
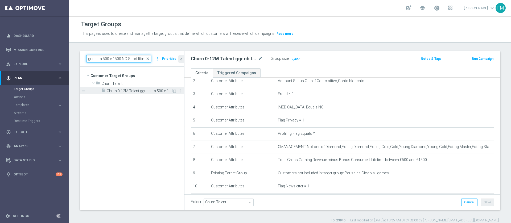
type input "Churn 0-12M Talent ggr nb tra 500 e 1500 NO Sport lftime"
click at [133, 90] on span "Churn 0-12M Talent ggr nb tra 500 e 1500 NO Sport lftime" at bounding box center [139, 91] width 65 height 5
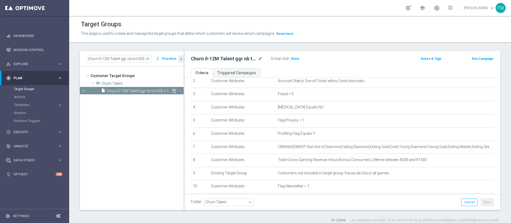
click at [173, 91] on icon "content_copy" at bounding box center [174, 91] width 4 height 4
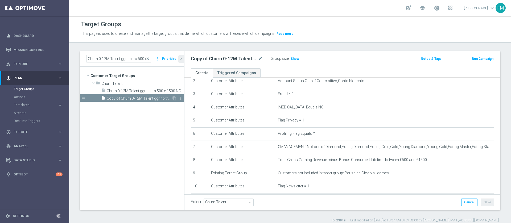
click at [128, 101] on div "insert_drive_file Copy of Churn 0-12M Talent ggr nb tra 500 e 1500 NO Sport lft…" at bounding box center [136, 97] width 71 height 7
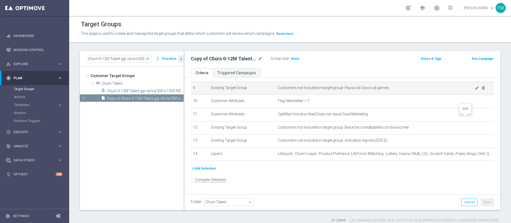
scroll to position [80, 0]
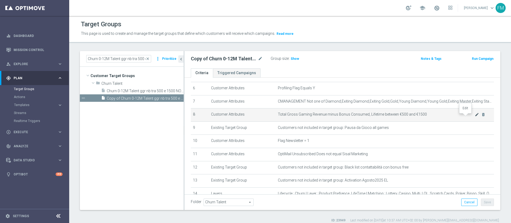
click at [475, 116] on icon "mode_edit" at bounding box center [477, 115] width 4 height 4
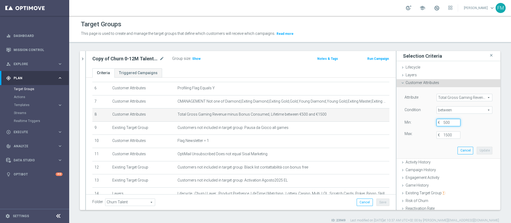
click at [444, 121] on input "500" at bounding box center [448, 122] width 24 height 7
type input "5"
type input "0"
click at [436, 135] on input "1500" at bounding box center [448, 134] width 24 height 7
type input "500"
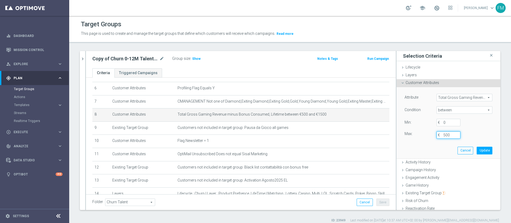
drag, startPoint x: 483, startPoint y: 151, endPoint x: 442, endPoint y: 152, distance: 40.2
click at [478, 152] on div "Attribute Total Gross Gaming Revenue minus Bonus Consumed, Lifetime Total Gross…" at bounding box center [448, 122] width 96 height 71
click at [477, 150] on button "Update" at bounding box center [485, 150] width 16 height 7
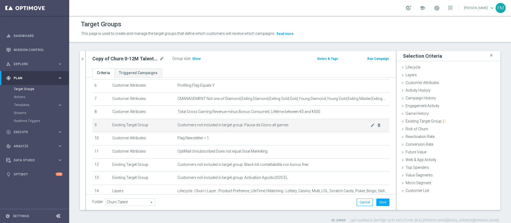
scroll to position [115, 0]
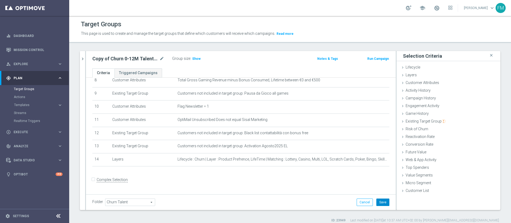
click at [376, 200] on button "Save" at bounding box center [382, 202] width 13 height 7
click at [192, 59] on span "Show" at bounding box center [196, 59] width 9 height 4
click at [163, 57] on icon "mode_edit" at bounding box center [161, 59] width 5 height 6
click at [122, 60] on input "Copy of Churn 0-12M Talent ggr nb tra 500 e 1500 NO Sport lftime" at bounding box center [128, 59] width 72 height 7
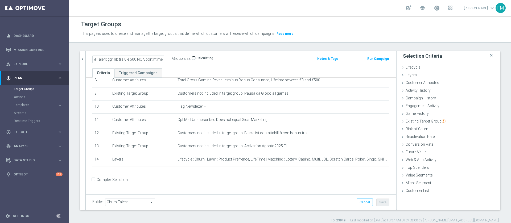
scroll to position [0, 32]
click at [107, 60] on input "Copy of Churn 0-12M Talent ggr nb tra 0 e 500 NO Sport lftime" at bounding box center [128, 59] width 72 height 7
type input "Churn 0-12M Talent ggr nb tra 0 e 500 NO Sport lftime"
click at [271, 61] on div "Churn 0-12M Talent ggr nb tra 0 e 500 NO Sport lftime Group size : 175,128" at bounding box center [189, 59] width 203 height 9
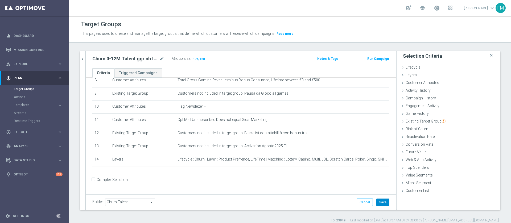
click at [380, 205] on button "Save" at bounding box center [382, 202] width 13 height 7
click at [162, 58] on icon "mode_edit" at bounding box center [161, 59] width 5 height 6
click at [84, 53] on button "chevron_right" at bounding box center [82, 59] width 5 height 16
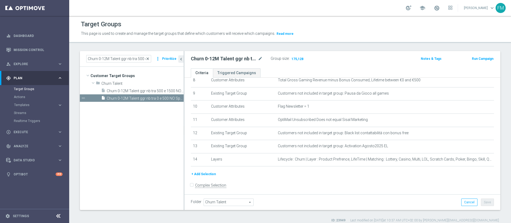
click at [149, 59] on span "close" at bounding box center [148, 59] width 4 height 4
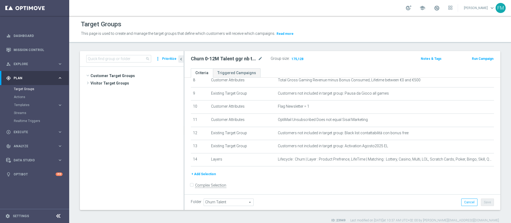
scroll to position [205, 0]
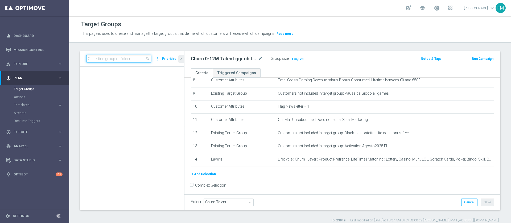
click at [134, 59] on input at bounding box center [118, 58] width 65 height 7
paste input "Churn 0-12M Talent ggr nb tra 0 e 500 NO Sport lftime"
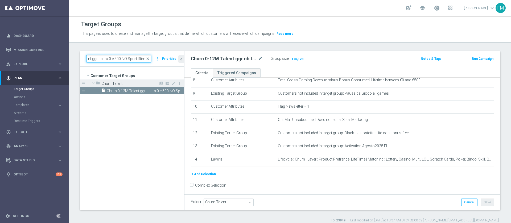
scroll to position [0, 0]
type input "Churn 0-12M Talent ggr nb tra 0 e 500 NO Sport lftime"
click at [173, 91] on icon "content_copy" at bounding box center [174, 91] width 4 height 4
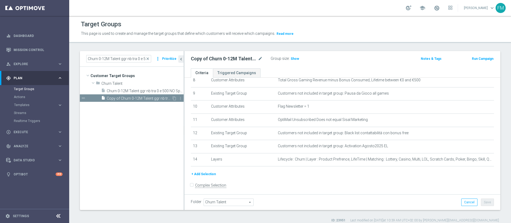
click at [138, 100] on span "Copy of Churn 0-12M Talent ggr nb tra 0 e 500 NO Sport lftime" at bounding box center [139, 98] width 65 height 5
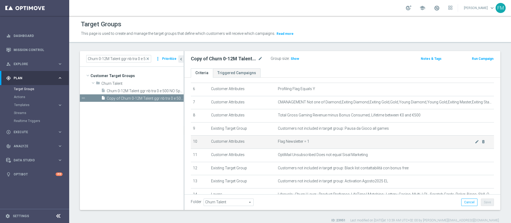
scroll to position [75, 0]
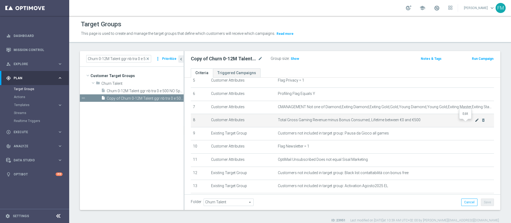
click at [475, 122] on icon "mode_edit" at bounding box center [477, 120] width 4 height 4
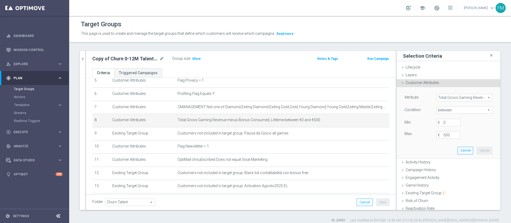
click at [451, 112] on span "between" at bounding box center [464, 110] width 55 height 7
click at [443, 122] on label "<=" at bounding box center [464, 125] width 56 height 7
type input "<="
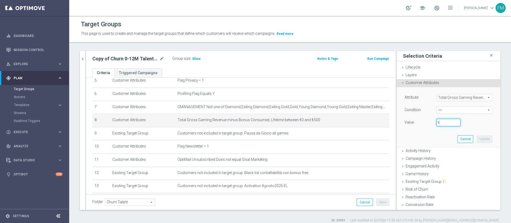
click at [440, 122] on input "€" at bounding box center [448, 122] width 24 height 7
type input "0"
click at [477, 138] on button "Update" at bounding box center [485, 138] width 16 height 7
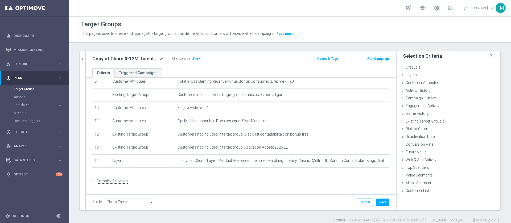
scroll to position [115, 0]
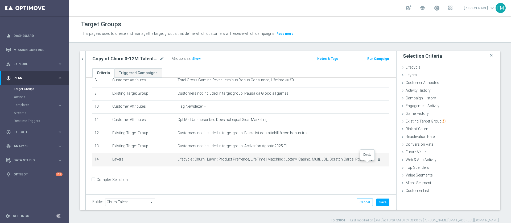
click at [377, 161] on icon "delete_forever" at bounding box center [379, 160] width 4 height 4
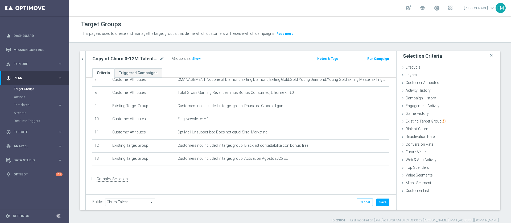
scroll to position [101, 0]
click at [163, 59] on icon "mode_edit" at bounding box center [161, 59] width 5 height 6
click at [135, 60] on input "Copy of Churn 0-12M Talent ggr nb tra 0 e 500 NO Sport lftime" at bounding box center [128, 59] width 72 height 7
click at [137, 60] on input "Copy of Churn 0-12M Talent ggr nb tra 0 e 500 NO Sport lftime" at bounding box center [128, 59] width 72 height 7
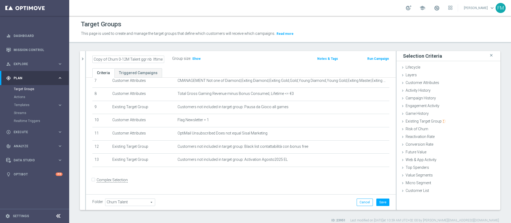
scroll to position [0, 0]
click at [155, 59] on input "Copy of Churn 0-12M Talent ggr nb <0 lftime" at bounding box center [128, 59] width 72 height 7
click at [106, 60] on input "Copy of Churn 0-12M Talent ggr nb <0 lftime" at bounding box center [128, 59] width 72 height 7
type input "Churn 0-12M Talent ggr nb <0 lftime"
click at [253, 62] on div "Churn 0-12M Talent ggr nb <0 lftime Group size : Show" at bounding box center [189, 59] width 203 height 8
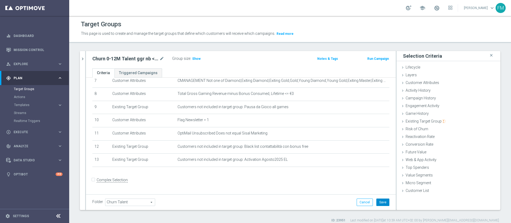
click at [376, 202] on button "Save" at bounding box center [382, 202] width 13 height 7
click at [195, 61] on h3 "Show" at bounding box center [197, 59] width 10 height 6
click at [163, 61] on icon "mode_edit" at bounding box center [161, 59] width 5 height 6
click at [84, 57] on icon "chevron_right" at bounding box center [82, 58] width 5 height 5
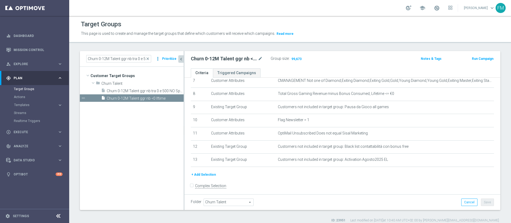
scroll to position [107, 0]
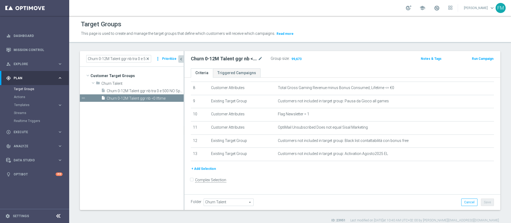
click at [150, 57] on span "close" at bounding box center [148, 59] width 4 height 4
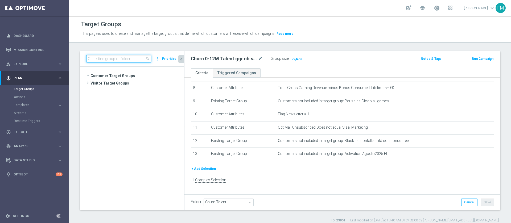
scroll to position [212, 0]
click at [126, 58] on input at bounding box center [118, 58] width 65 height 7
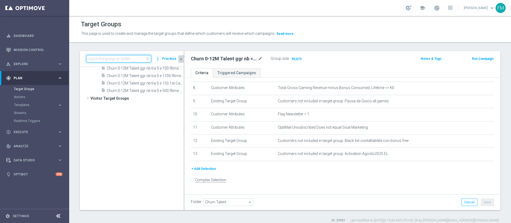
paste input "Reactivated Talent ggr nb lm > 0 1st NO Sport lm"
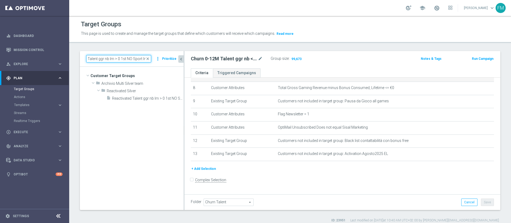
scroll to position [0, 0]
type input "Reactivated Talent ggr nb lm > 0 1st NO Sport lm"
click at [142, 99] on span "Reactivated Talent ggr nb lm > 0 1st NO Sport lm" at bounding box center [142, 98] width 60 height 5
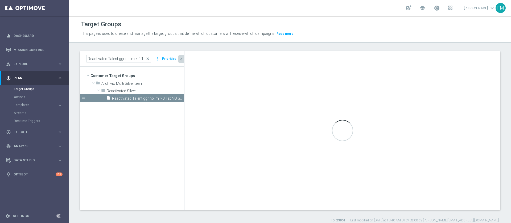
type input "Reactivated Silver"
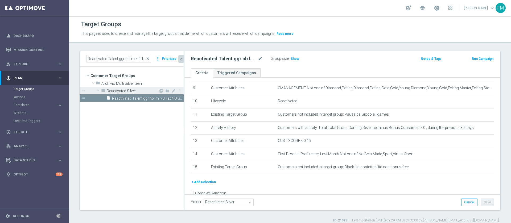
scroll to position [134, 0]
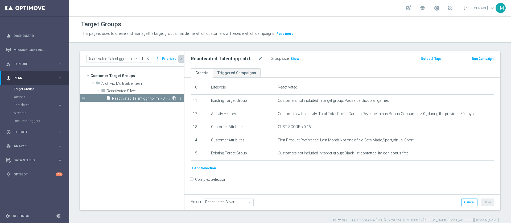
click at [173, 97] on icon "content_copy" at bounding box center [174, 98] width 4 height 4
click at [130, 97] on span "Copy of Reactivated Talent ggr nb lm > 0 1st NO Sport lm" at bounding box center [142, 98] width 60 height 5
click at [260, 59] on icon "mode_edit" at bounding box center [260, 59] width 5 height 6
click at [201, 59] on input "Copy of Reactivated Talent ggr nb lm > 0 1st NO Sport lm" at bounding box center [227, 59] width 72 height 7
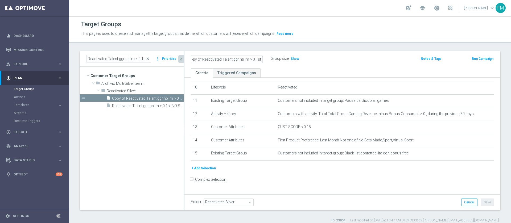
scroll to position [0, 0]
type input "Reactivated Talent ggr nb lm > 0 1st NO Sport lm"
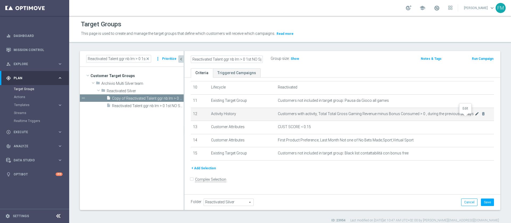
click at [475, 116] on icon "mode_edit" at bounding box center [477, 114] width 4 height 4
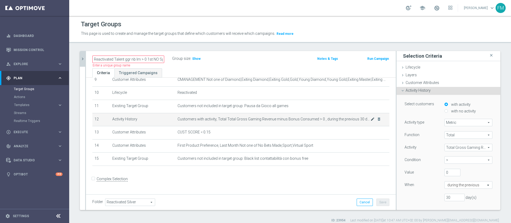
scroll to position [128, 0]
click at [445, 159] on span ">" at bounding box center [468, 160] width 47 height 7
click at [447, 197] on span "<" at bounding box center [468, 196] width 43 height 4
type input "<"
click at [146, 57] on input "Reactivated Talent ggr nb lm > 0 1st NO Sport lm" at bounding box center [128, 59] width 72 height 7
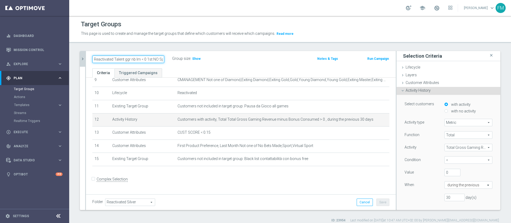
click at [155, 59] on input "Reactivated Talent ggr nb lm < 0 1st NO Sport lm" at bounding box center [128, 59] width 72 height 7
type input "Reactivated Talent ggr nb lm < 0 1st Casino lm"
click at [214, 58] on div "Group size : Show" at bounding box center [198, 58] width 53 height 6
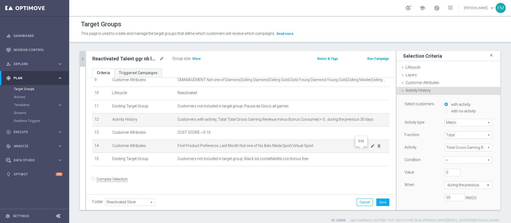
click at [370, 148] on icon "mode_edit" at bounding box center [372, 146] width 4 height 4
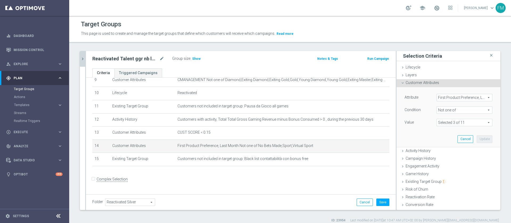
click at [443, 109] on span "Not one of" at bounding box center [464, 110] width 55 height 7
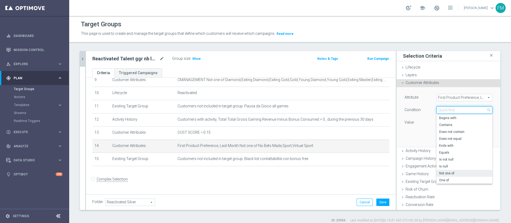
click at [443, 109] on input "search" at bounding box center [464, 109] width 56 height 7
click at [449, 181] on span "One of" at bounding box center [464, 180] width 51 height 4
type input "One of"
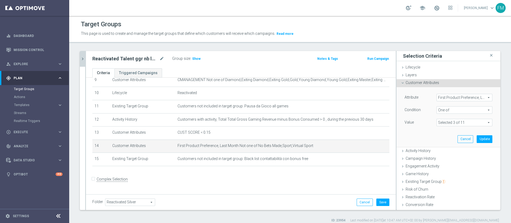
click at [458, 123] on span at bounding box center [464, 122] width 55 height 7
click at [440, 142] on input "(All)" at bounding box center [441, 142] width 3 height 3
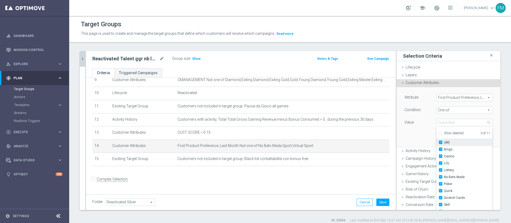
checkbox input "true"
type input "Selected 11 of 11"
checkbox input "true"
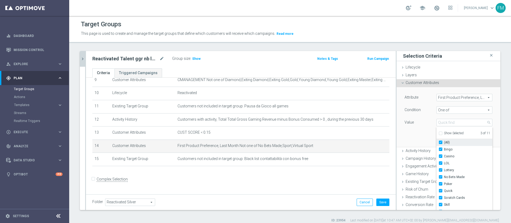
checkbox input "true"
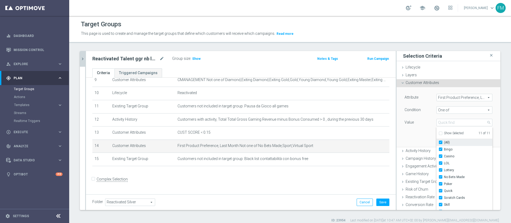
click at [440, 142] on input "(All)" at bounding box center [441, 142] width 3 height 3
checkbox input "false"
type input "Select"
checkbox input "false"
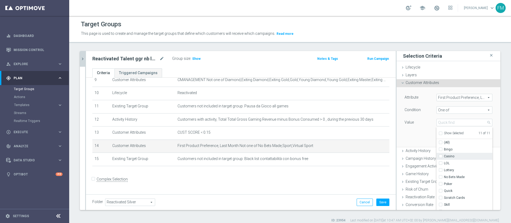
checkbox input "false"
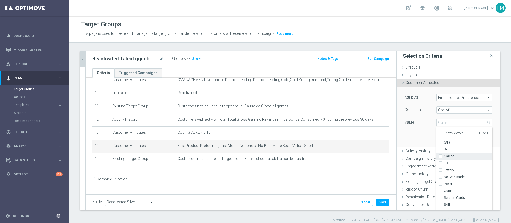
checkbox input "false"
click at [440, 155] on input "Casino" at bounding box center [441, 156] width 3 height 3
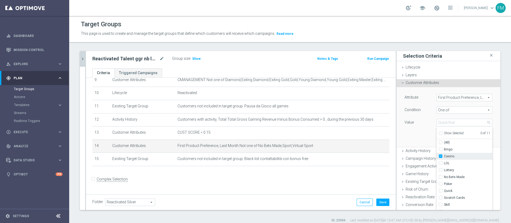
checkbox input "true"
type input "Casino"
click at [440, 180] on input "Poker" at bounding box center [441, 180] width 3 height 3
checkbox input "true"
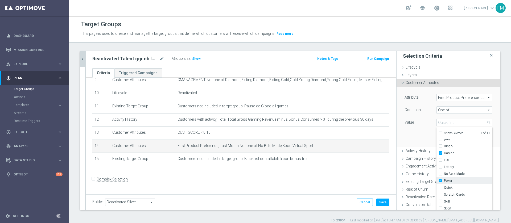
type input "Selected 2 of 11"
click at [440, 187] on input "Quick" at bounding box center [441, 187] width 3 height 3
checkbox input "true"
type input "Selected 3 of 11"
click at [440, 202] on input "Skill" at bounding box center [441, 201] width 3 height 3
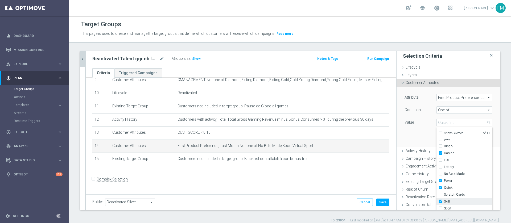
checkbox input "true"
type input "Selected 4 of 11"
click at [410, 126] on div "Value" at bounding box center [416, 123] width 32 height 9
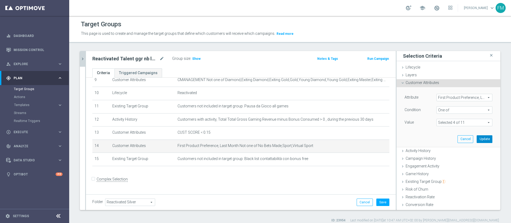
click at [477, 139] on button "Update" at bounding box center [485, 138] width 16 height 7
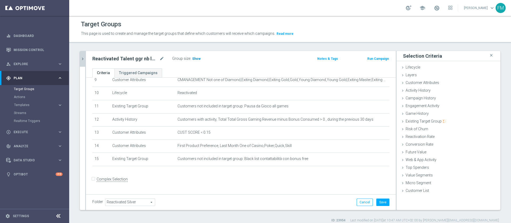
click at [198, 58] on span "Show" at bounding box center [196, 59] width 9 height 4
click at [85, 56] on button "chevron_right" at bounding box center [82, 59] width 5 height 16
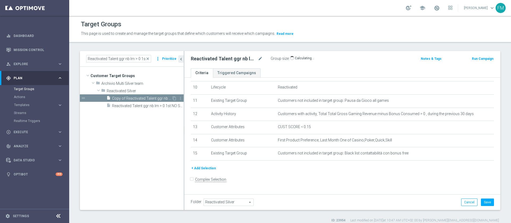
click at [160, 98] on span "Copy of Reactivated Talent ggr nb lm > 0 1st NO Sport lm" at bounding box center [142, 98] width 60 height 5
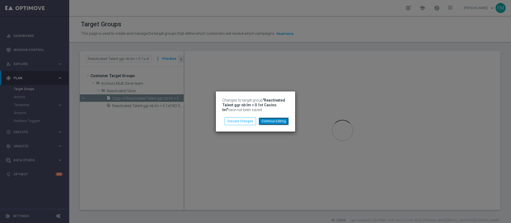
click at [268, 118] on button "Continue Editing" at bounding box center [274, 121] width 30 height 7
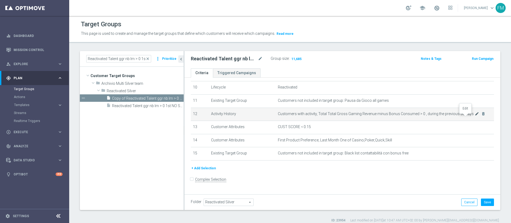
click at [475, 116] on icon "mode_edit" at bounding box center [477, 114] width 4 height 4
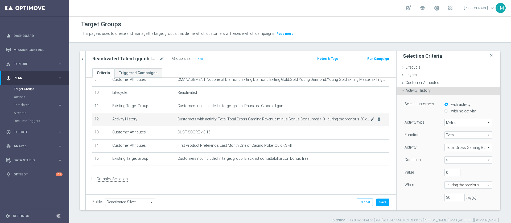
scroll to position [128, 0]
click at [445, 158] on span ">" at bounding box center [468, 160] width 47 height 7
click at [450, 197] on span "<" at bounding box center [468, 196] width 43 height 4
type input "<"
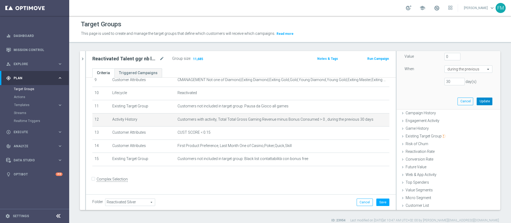
click at [477, 102] on button "Update" at bounding box center [485, 101] width 16 height 7
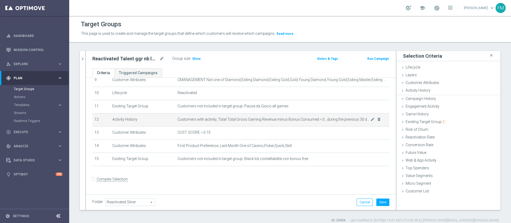
scroll to position [0, 0]
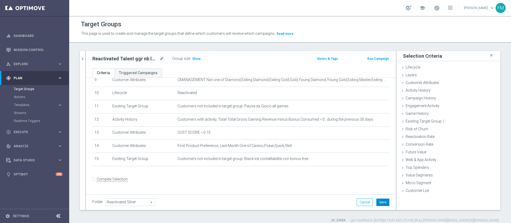
click at [376, 201] on button "Save" at bounding box center [382, 202] width 13 height 7
click at [191, 63] on div "Reactivated Talent ggr nb lm < 0 1st Casino lm mode_edit Group size : Show Note…" at bounding box center [241, 59] width 310 height 17
click at [197, 59] on span "Show" at bounding box center [196, 59] width 9 height 4
click at [163, 61] on icon "mode_edit" at bounding box center [161, 59] width 5 height 6
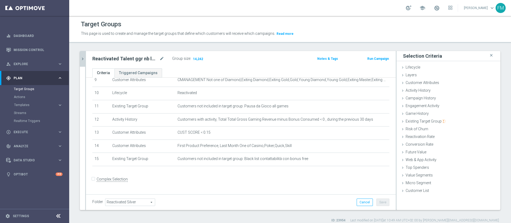
click at [84, 59] on icon "chevron_right" at bounding box center [82, 58] width 5 height 5
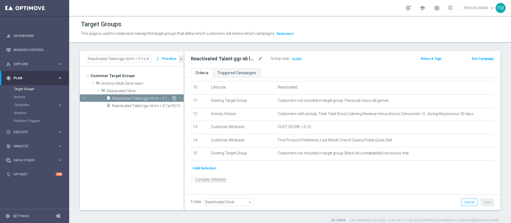
click at [174, 97] on icon "content_copy" at bounding box center [174, 98] width 4 height 4
click at [136, 98] on span "Copy of Reactivated Talent ggr nb lm < 0 1st Casino lm" at bounding box center [142, 98] width 60 height 5
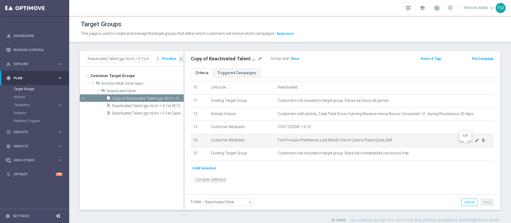
click at [475, 142] on icon "mode_edit" at bounding box center [477, 140] width 4 height 4
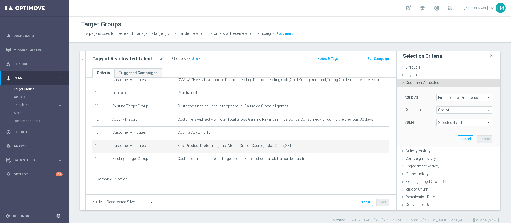
click at [463, 122] on span at bounding box center [464, 122] width 55 height 7
click at [440, 142] on input "(All)" at bounding box center [441, 142] width 3 height 3
checkbox input "true"
type input "Selected 11 of 11"
checkbox input "true"
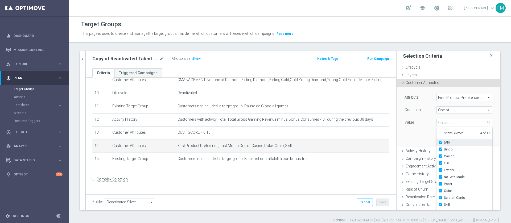
checkbox input "true"
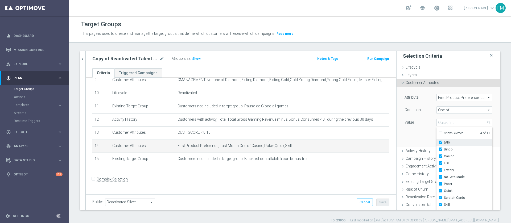
checkbox input "true"
click at [459, 109] on span "One of" at bounding box center [464, 110] width 55 height 7
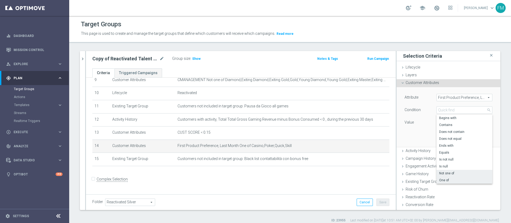
click at [445, 171] on label "Not one of" at bounding box center [464, 173] width 56 height 7
type input "Not one of"
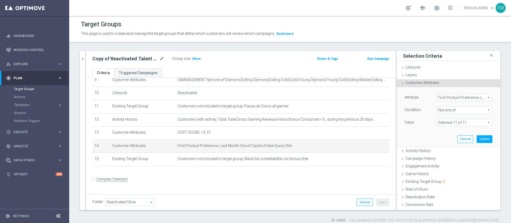
click at [441, 122] on span at bounding box center [464, 122] width 55 height 7
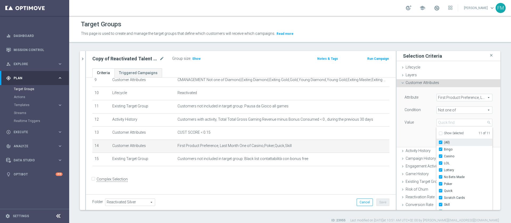
click at [440, 144] on input "(All)" at bounding box center [441, 142] width 3 height 3
checkbox input "false"
type input "Select"
checkbox input "false"
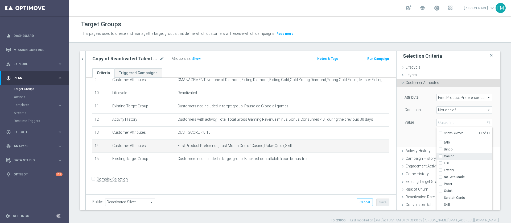
checkbox input "false"
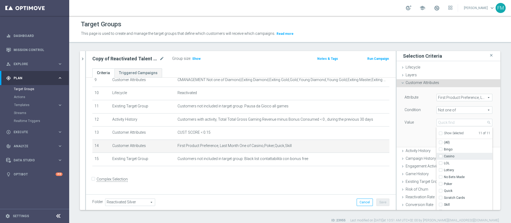
checkbox input "false"
click at [444, 155] on label "Casino" at bounding box center [468, 156] width 48 height 7
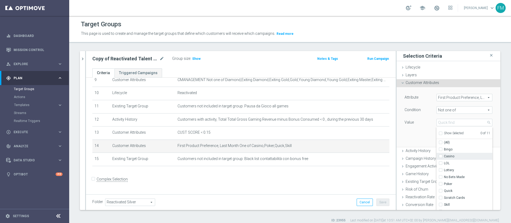
click at [440, 155] on input "Casino" at bounding box center [441, 156] width 3 height 3
checkbox input "true"
type input "Casino"
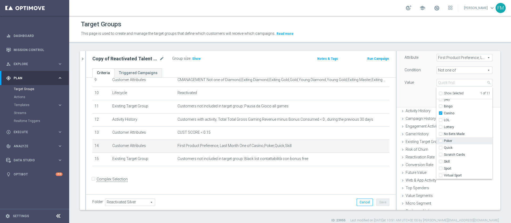
click at [440, 143] on input "Poker" at bounding box center [441, 140] width 3 height 3
checkbox input "true"
type input "Selected 2 of 11"
click at [444, 147] on label "Quick" at bounding box center [468, 147] width 48 height 7
click at [440, 147] on input "Quick" at bounding box center [441, 147] width 3 height 3
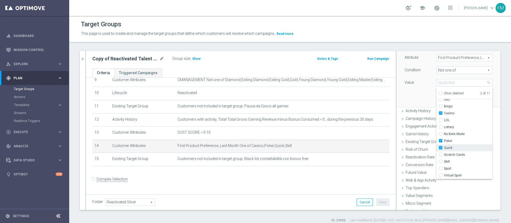
checkbox input "true"
type input "Selected 3 of 11"
click at [440, 163] on input "Skill" at bounding box center [441, 161] width 3 height 3
checkbox input "true"
type input "Selected 4 of 11"
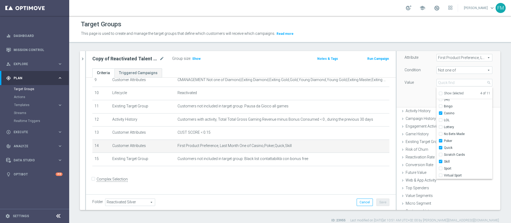
click at [400, 92] on div "Attribute First Product Preference, Last Month First Product Preference, Last M…" at bounding box center [448, 77] width 96 height 60
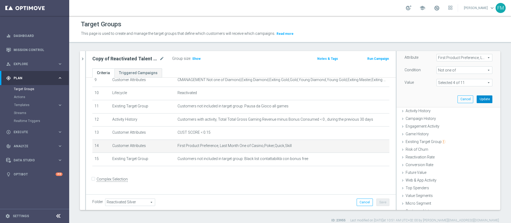
click at [477, 99] on button "Update" at bounding box center [485, 99] width 16 height 7
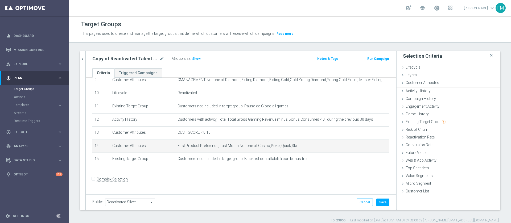
scroll to position [0, 0]
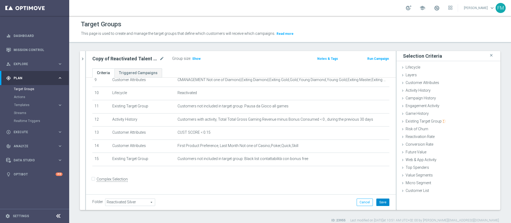
click at [377, 204] on button "Save" at bounding box center [382, 202] width 13 height 7
click at [162, 58] on icon "mode_edit" at bounding box center [161, 59] width 5 height 6
click at [140, 58] on input "Copy of Reactivated Talent ggr nb lm < 0 1st Casino lm" at bounding box center [128, 59] width 72 height 7
click at [146, 59] on input "Copy of Reactivated Talent ggr nb lm < 0 1st Casino lm" at bounding box center [128, 59] width 72 height 7
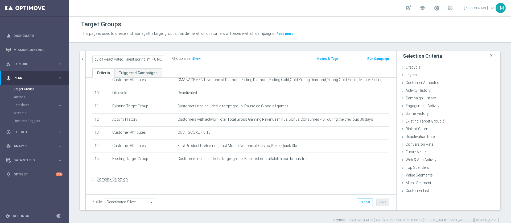
scroll to position [0, 0]
type input "Reactivated Talent ggr nb lm < 0 NO Casino lm"
click at [239, 57] on div "Reactivated Talent ggr nb lm < 0 NO Casino lm Group size : Show" at bounding box center [189, 59] width 203 height 8
click at [376, 204] on button "Save" at bounding box center [382, 202] width 13 height 7
click at [193, 58] on span "Show" at bounding box center [196, 59] width 9 height 4
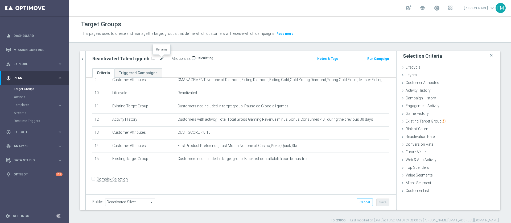
click at [161, 60] on icon "mode_edit" at bounding box center [161, 59] width 5 height 6
click at [83, 59] on icon "chevron_right" at bounding box center [82, 58] width 5 height 5
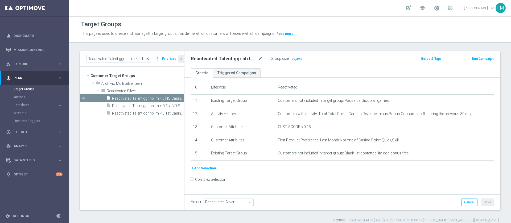
click at [148, 59] on span "close" at bounding box center [148, 59] width 4 height 4
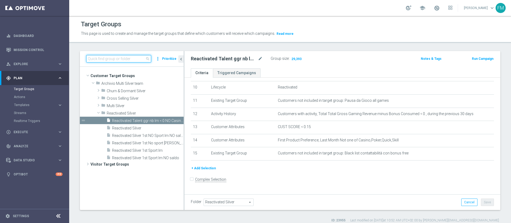
click at [135, 60] on input at bounding box center [118, 58] width 65 height 7
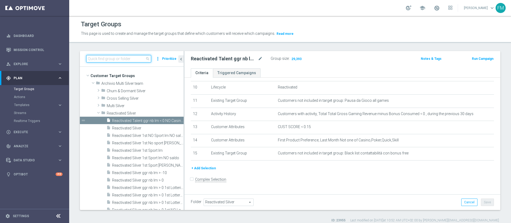
paste input "Giocanti Talent M-1 non Active mtd"
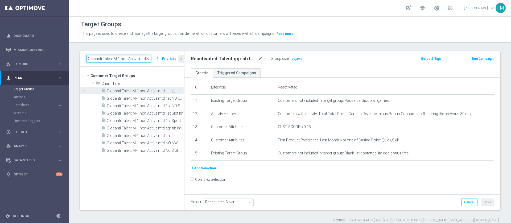
type input "Giocanti Talent M-1 non Active mtd"
click at [148, 89] on span "Giocanti Talent M-1 non Active mtd" at bounding box center [139, 91] width 64 height 5
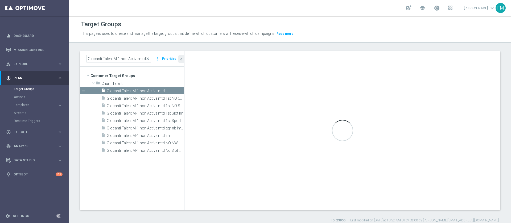
type input "Churn Talent"
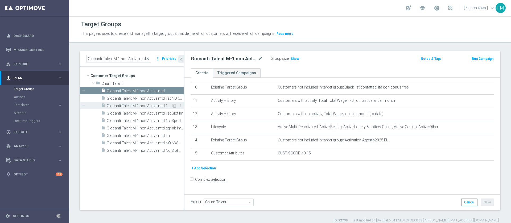
click at [163, 105] on span "Giocanti Talent M-1 non Active mtd 1st NO Sport lm" at bounding box center [139, 106] width 65 height 5
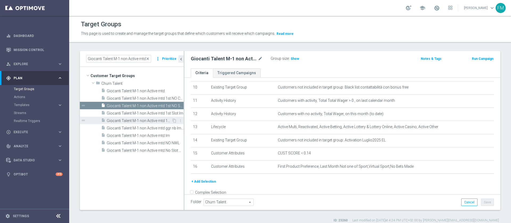
click at [150, 118] on div "insert_drive_file Giocanti Talent M-1 non Active mtd 1st Sport lm" at bounding box center [136, 120] width 71 height 7
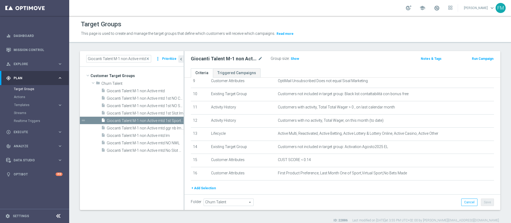
scroll to position [147, 0]
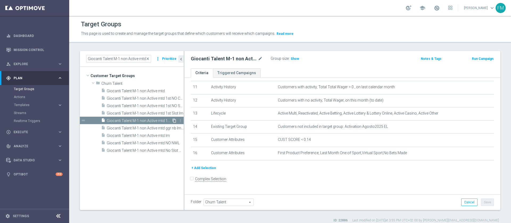
click at [172, 120] on icon "content_copy" at bounding box center [174, 121] width 4 height 4
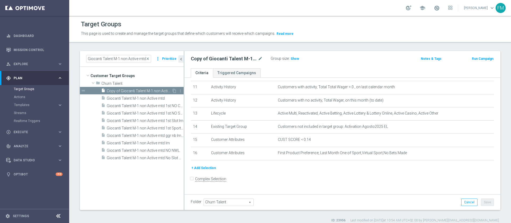
click at [132, 91] on span "Copy of Giocanti Talent M-1 non Active mtd 1st Sport lm" at bounding box center [139, 91] width 65 height 5
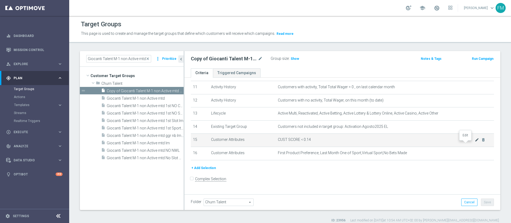
click at [475, 142] on icon "mode_edit" at bounding box center [477, 140] width 4 height 4
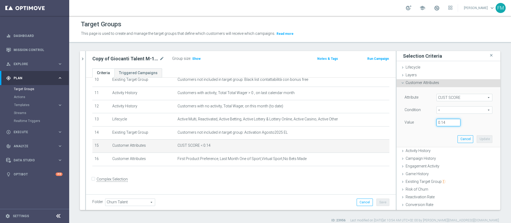
click at [441, 123] on input "0.14" at bounding box center [448, 122] width 24 height 7
type input "0.15"
click at [477, 141] on button "Update" at bounding box center [485, 138] width 16 height 7
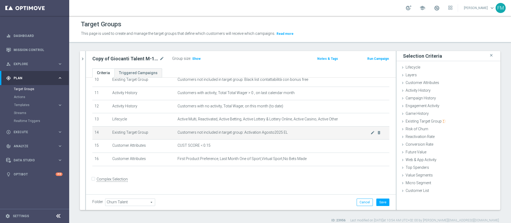
scroll to position [102, 0]
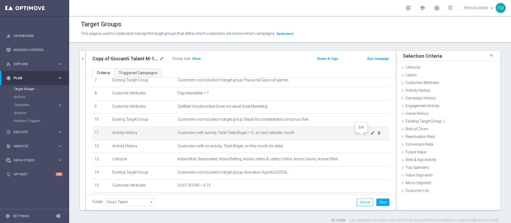
click at [370, 135] on icon "mode_edit" at bounding box center [372, 133] width 4 height 4
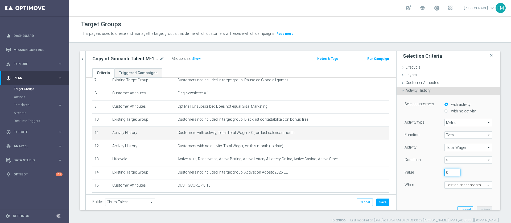
click at [444, 171] on input "0" at bounding box center [452, 172] width 16 height 7
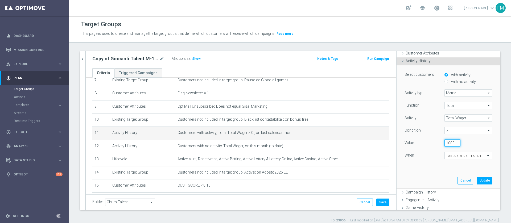
scroll to position [40, 0]
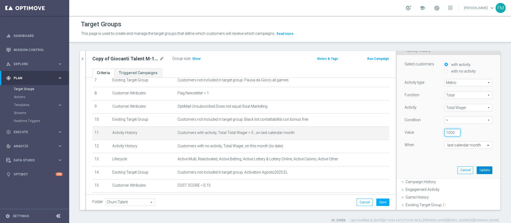
type input "1000"
click at [477, 173] on button "Update" at bounding box center [485, 170] width 16 height 7
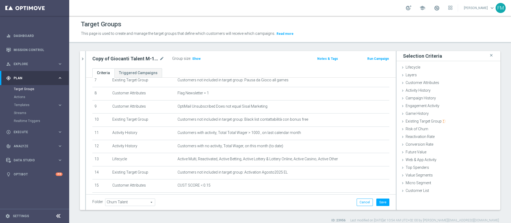
click at [198, 55] on div "Group size : Show" at bounding box center [198, 58] width 53 height 6
click at [198, 60] on span "Show" at bounding box center [196, 59] width 9 height 4
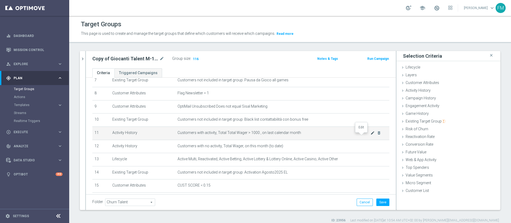
click at [370, 135] on icon "mode_edit" at bounding box center [372, 133] width 4 height 4
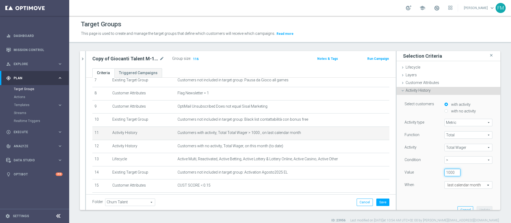
click at [444, 171] on input "1000" at bounding box center [452, 172] width 16 height 7
type input "0"
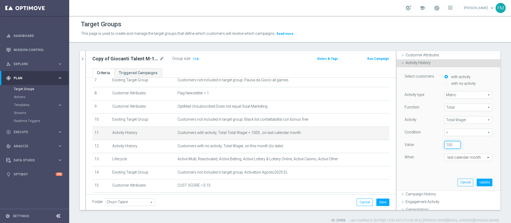
scroll to position [40, 0]
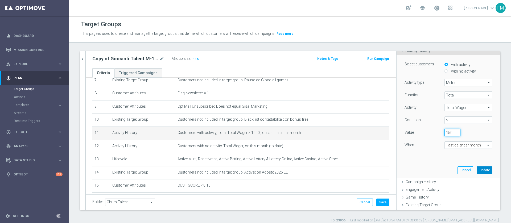
type input "150"
click at [477, 170] on button "Update" at bounding box center [485, 170] width 16 height 7
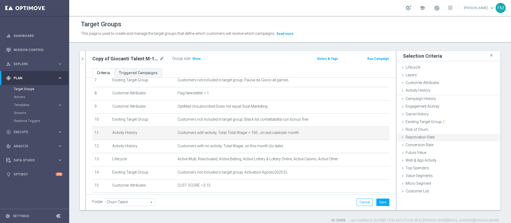
scroll to position [0, 0]
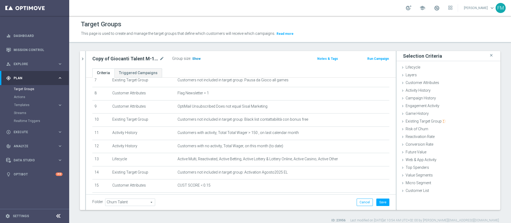
click at [198, 59] on span "Show" at bounding box center [196, 59] width 9 height 4
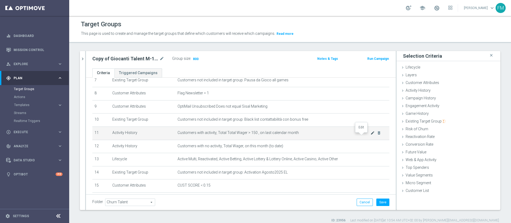
click at [370, 135] on icon "mode_edit" at bounding box center [372, 133] width 4 height 4
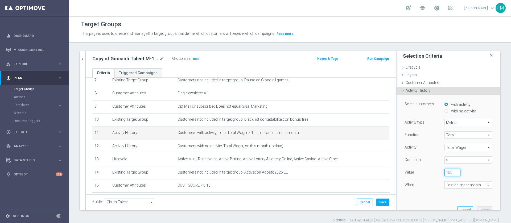
click at [444, 175] on input "150" at bounding box center [452, 172] width 16 height 7
type input "1"
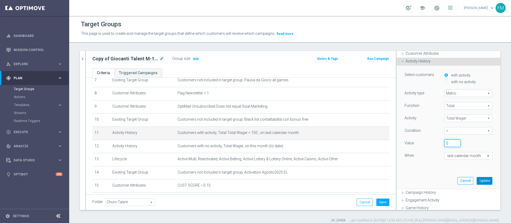
scroll to position [40, 0]
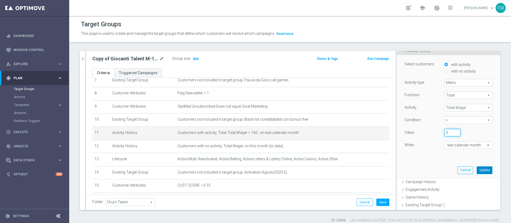
type input "0"
click at [477, 170] on button "Update" at bounding box center [485, 170] width 16 height 7
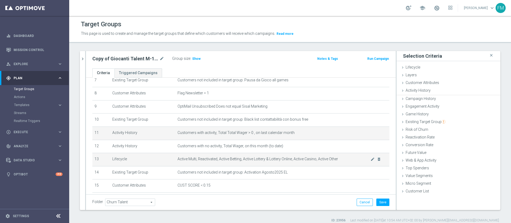
scroll to position [0, 0]
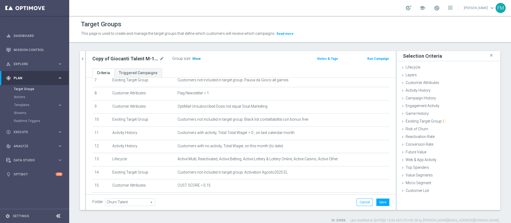
click at [196, 60] on span "Show" at bounding box center [196, 59] width 9 height 4
click at [81, 61] on button "chevron_right" at bounding box center [82, 59] width 5 height 16
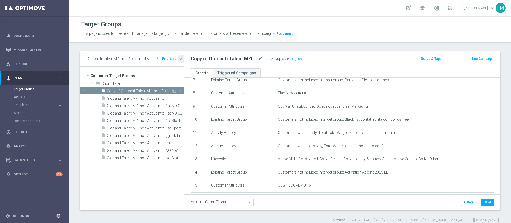
click at [182, 92] on icon "more_vert" at bounding box center [180, 91] width 4 height 4
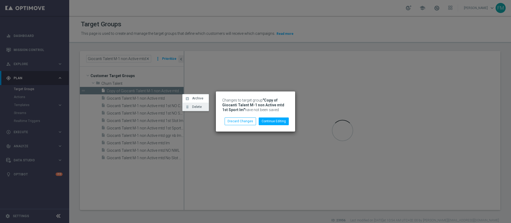
click at [189, 106] on icon "delete" at bounding box center [187, 107] width 4 height 4
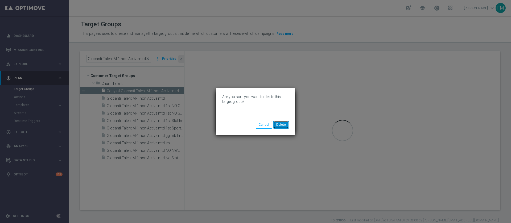
click at [279, 126] on button "Delete" at bounding box center [280, 124] width 15 height 7
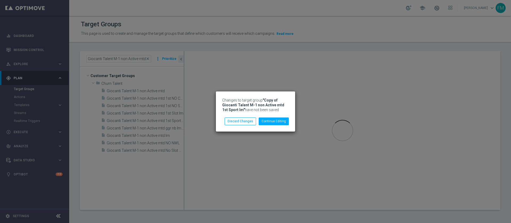
click at [243, 126] on div "Changes to target group "Copy of Giocanti Talent M-1 non Active mtd 1st Sport l…" at bounding box center [255, 112] width 79 height 40
click at [244, 121] on button "Discard Changes" at bounding box center [240, 121] width 31 height 7
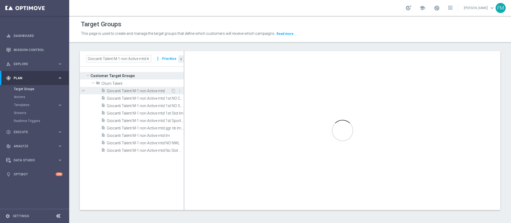
click at [146, 89] on span "Giocanti Talent M-1 non Active mtd" at bounding box center [139, 91] width 64 height 5
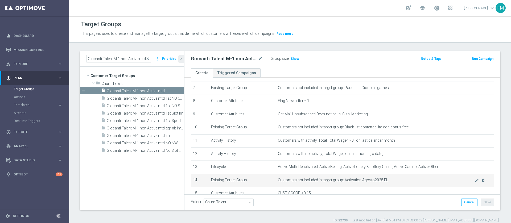
scroll to position [134, 0]
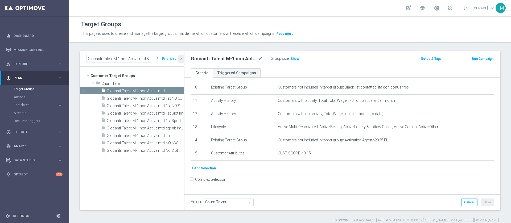
click at [149, 57] on span "close" at bounding box center [148, 59] width 4 height 4
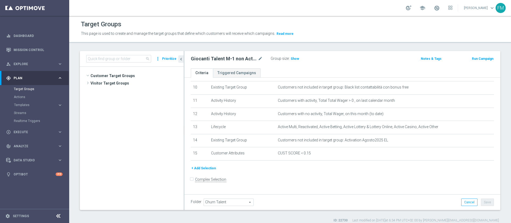
scroll to position [447, 0]
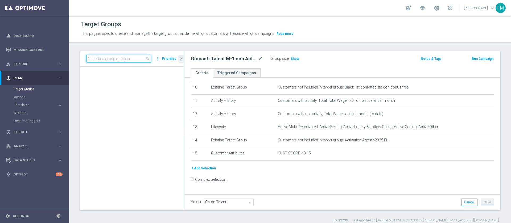
click at [136, 58] on input at bounding box center [118, 58] width 65 height 7
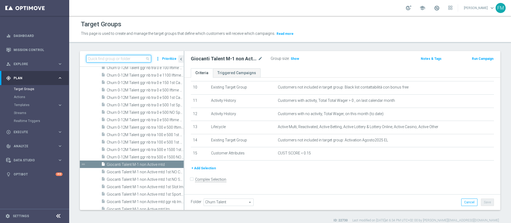
paste input "Reactivated Talent ggr nb lm > 0 no NL"
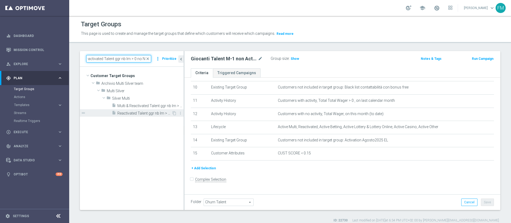
type input "Reactivated Talent ggr nb lm > 0 no NL"
click at [146, 113] on span "Reactivated Talent ggr nb lm > 0 no NL" at bounding box center [144, 113] width 54 height 5
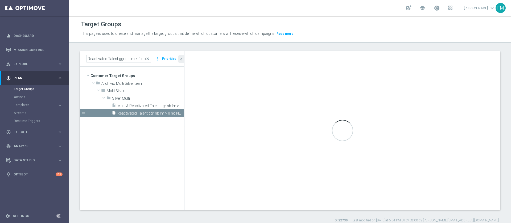
checkbox input "true"
type input "Silver Multi"
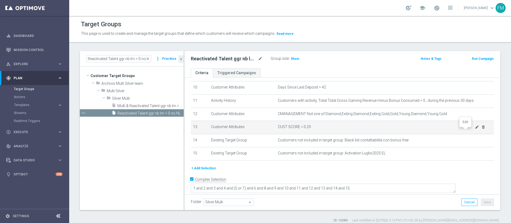
click at [475, 129] on icon "mode_edit" at bounding box center [477, 127] width 4 height 4
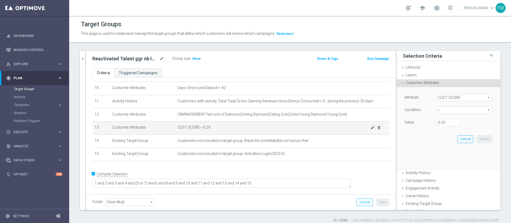
scroll to position [129, 0]
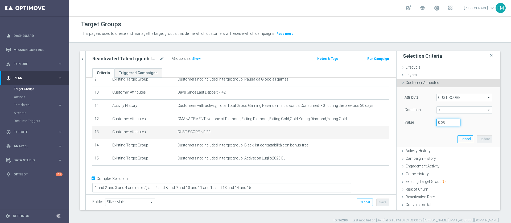
click at [440, 122] on input "0.29" at bounding box center [448, 122] width 24 height 7
type input "0.15"
click at [477, 142] on button "Update" at bounding box center [485, 138] width 16 height 7
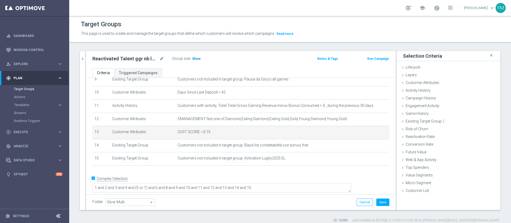
click at [196, 58] on span "Show" at bounding box center [196, 59] width 9 height 4
